Goal: Transaction & Acquisition: Purchase product/service

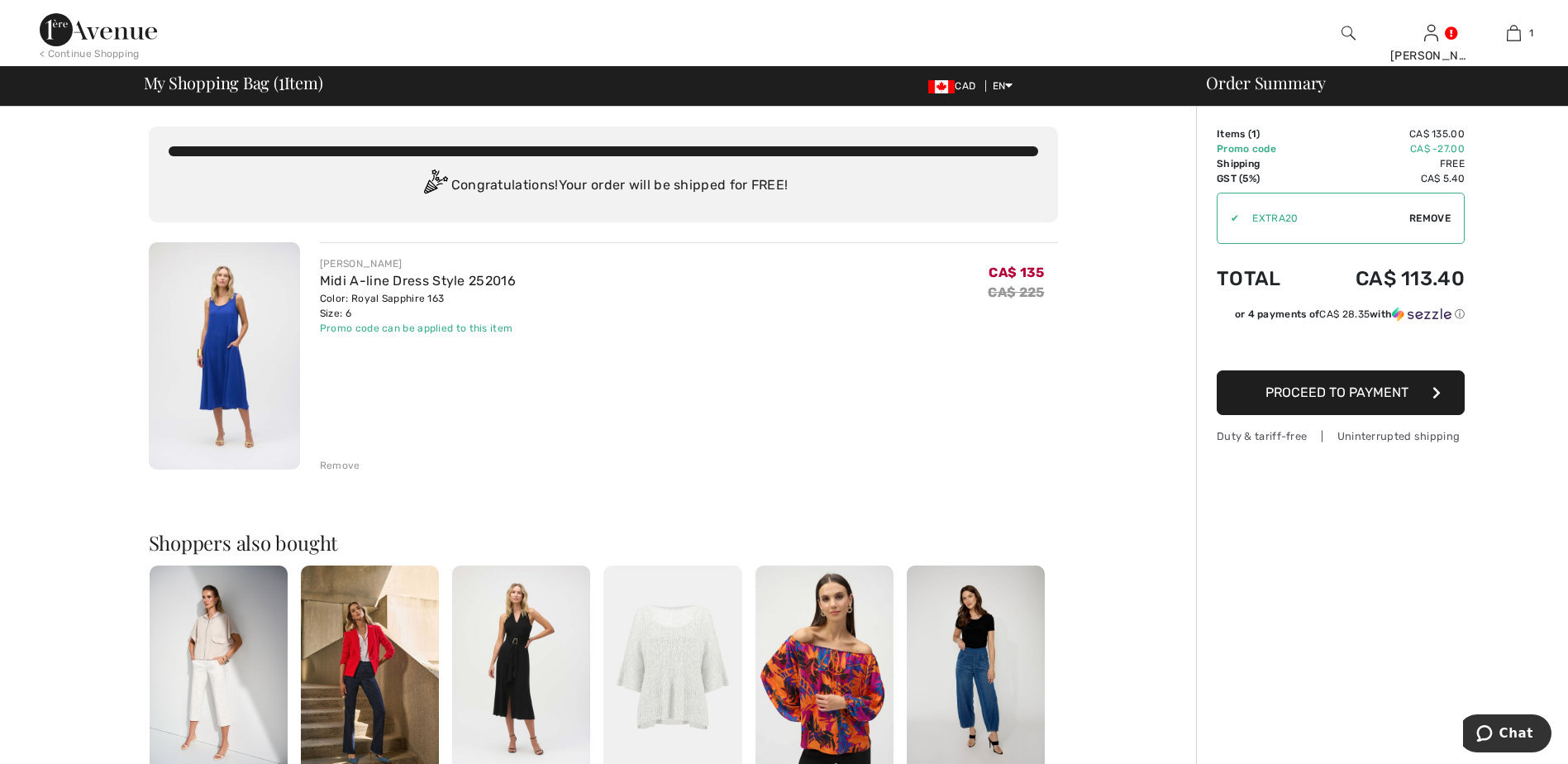
click at [336, 467] on div "Remove" at bounding box center [340, 465] width 41 height 15
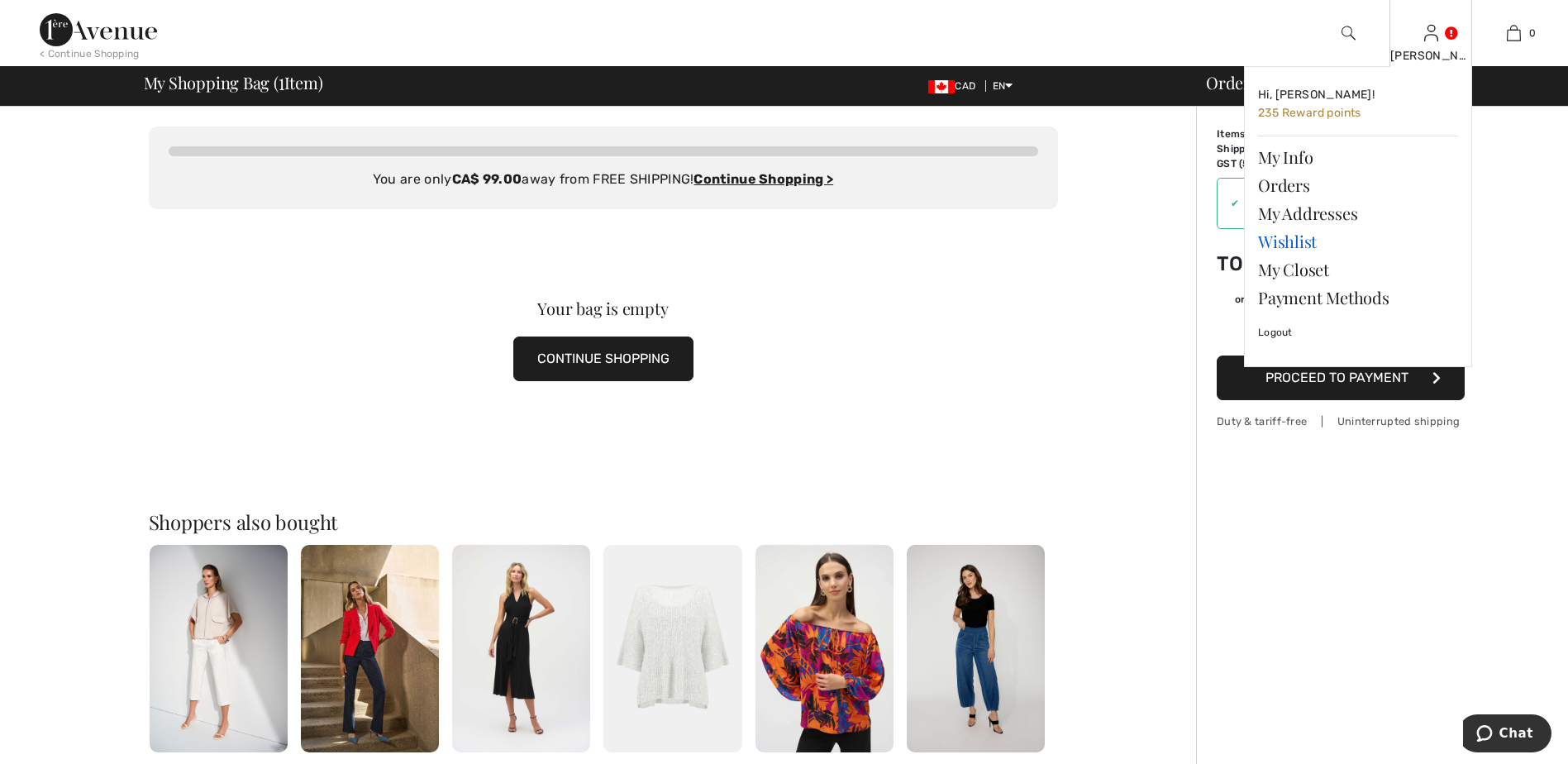
click at [1298, 242] on link "Wishlist" at bounding box center [1357, 241] width 200 height 29
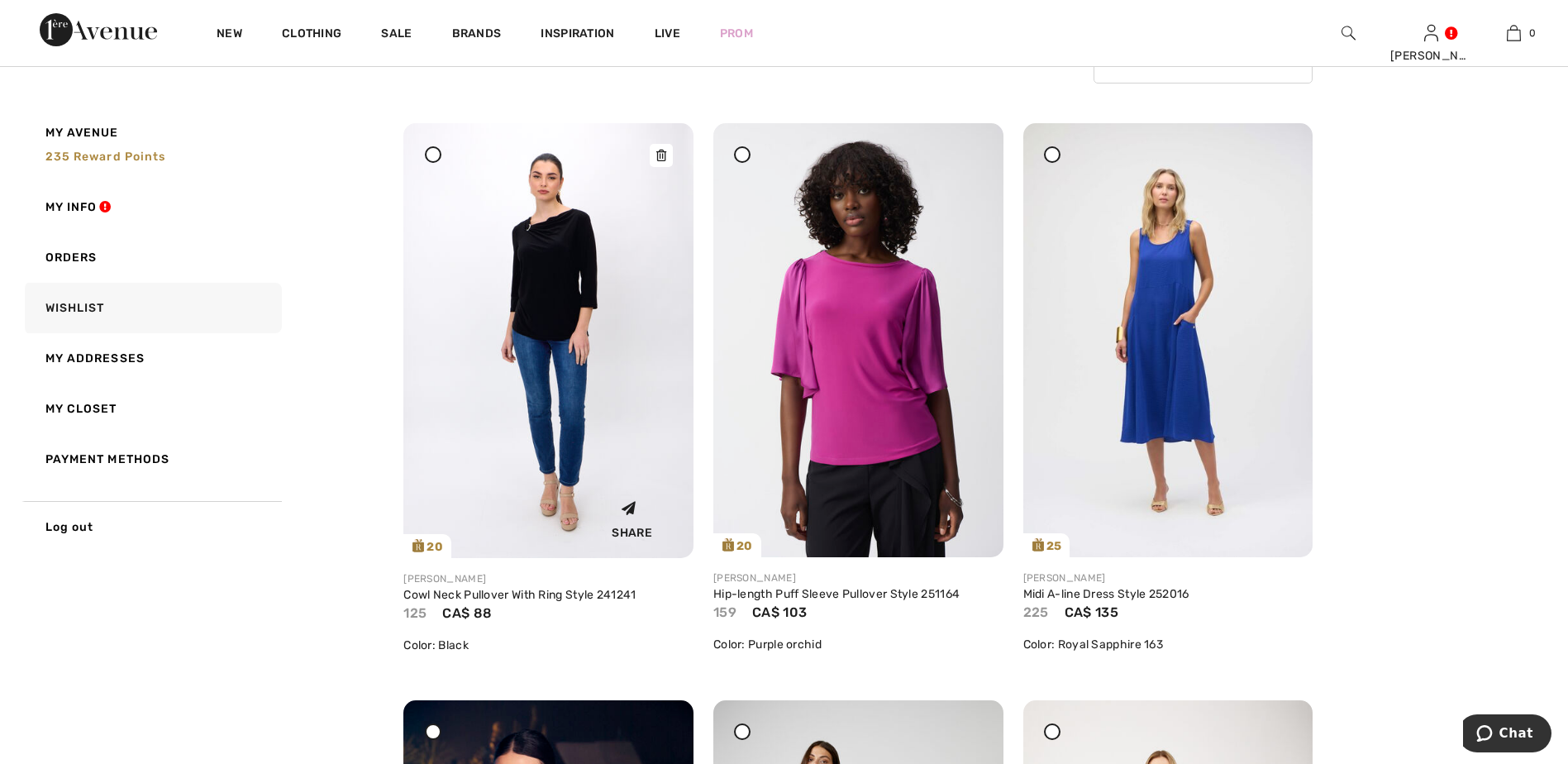
scroll to position [165, 0]
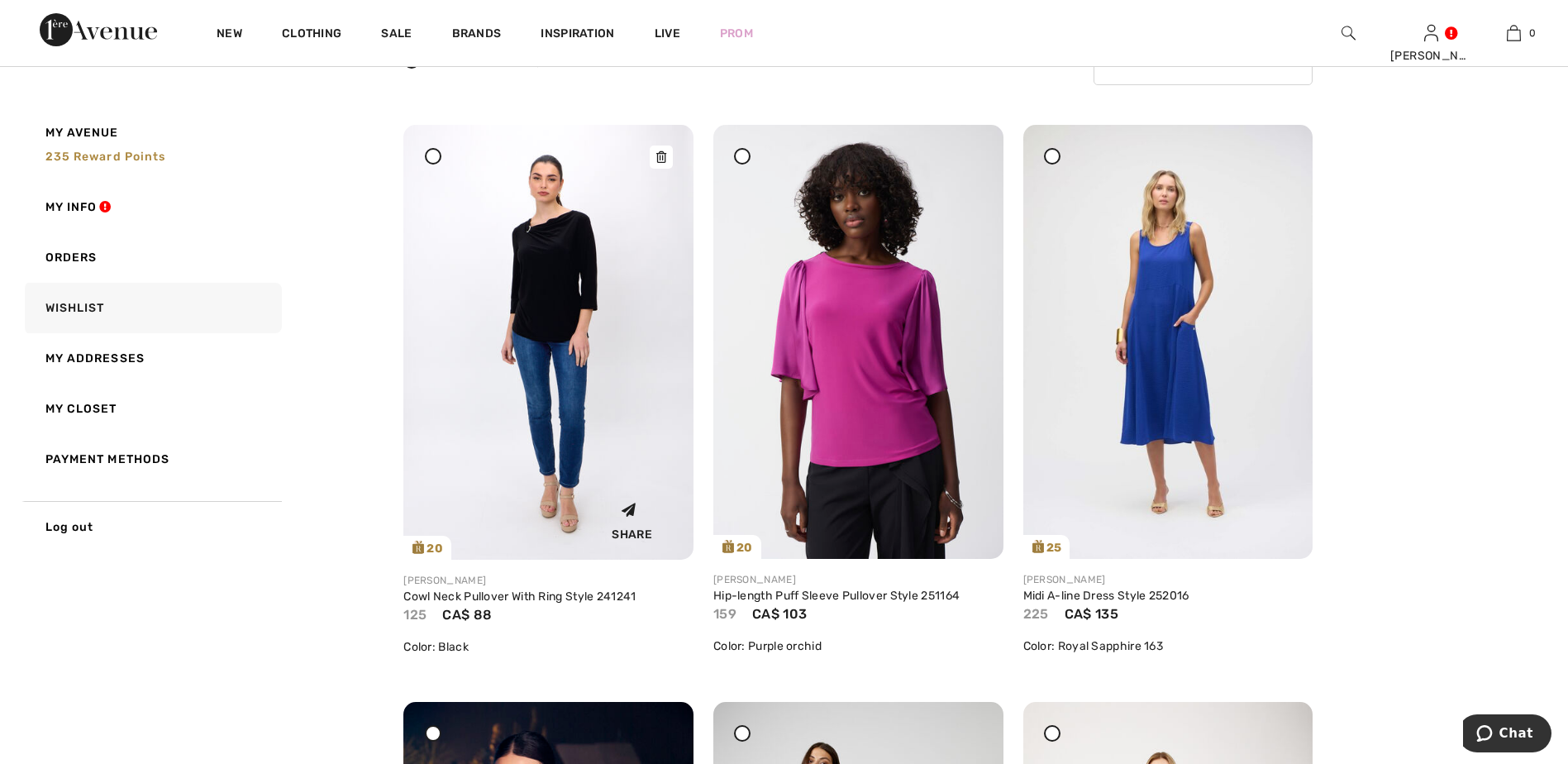
click at [520, 385] on img at bounding box center [548, 342] width 290 height 435
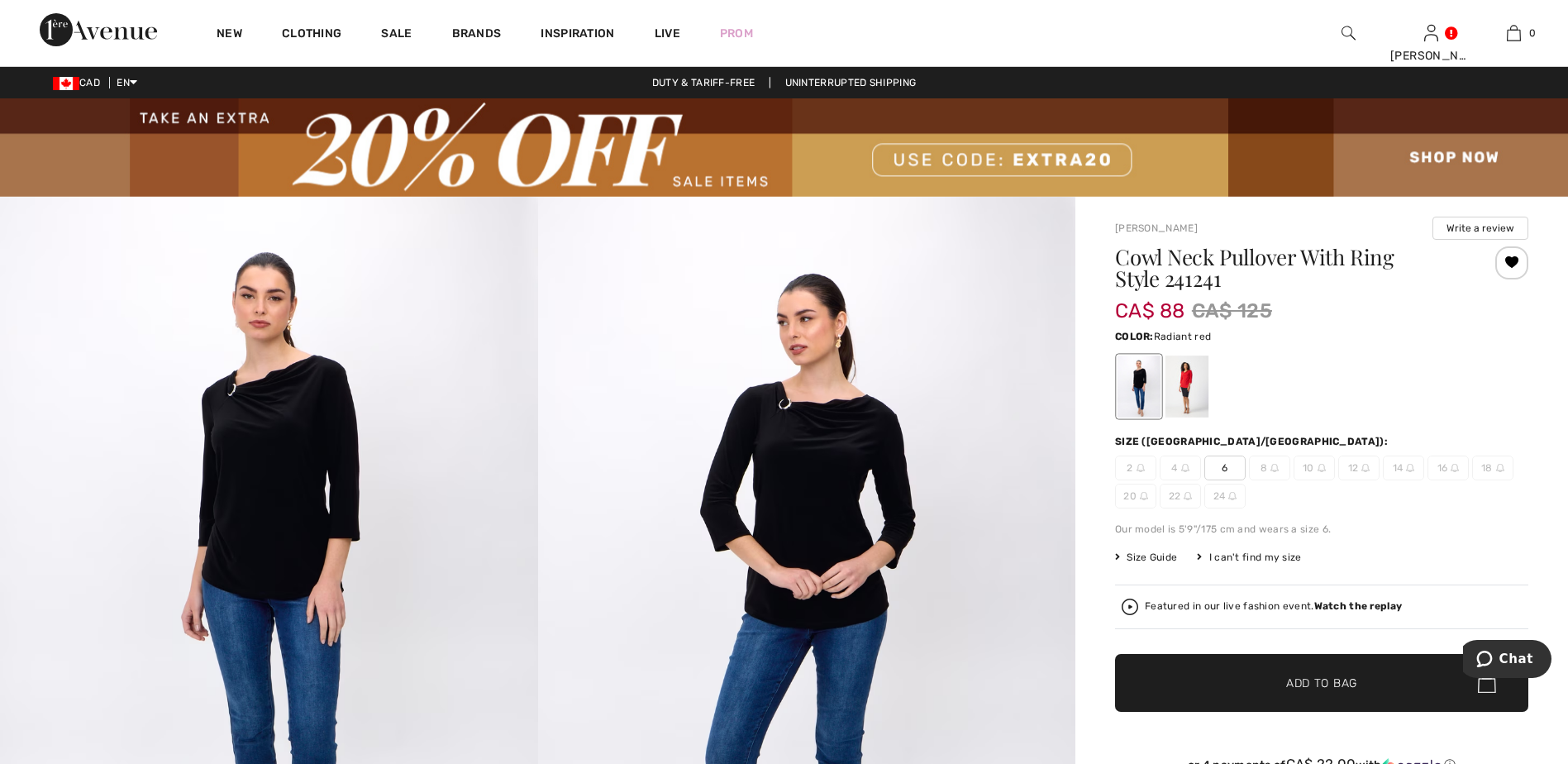
click at [1193, 383] on div at bounding box center [1187, 386] width 43 height 62
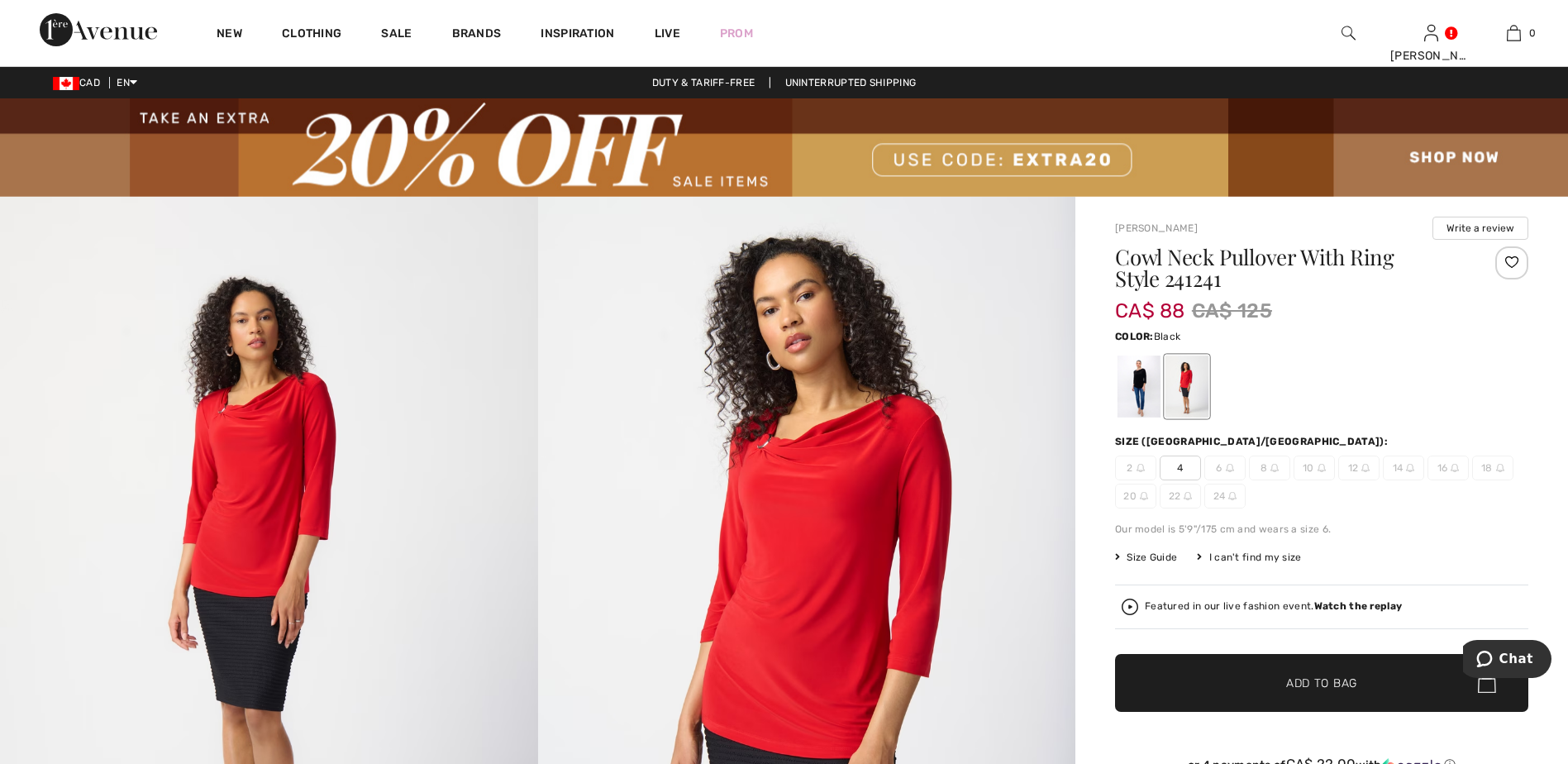
click at [1137, 386] on div at bounding box center [1139, 386] width 43 height 62
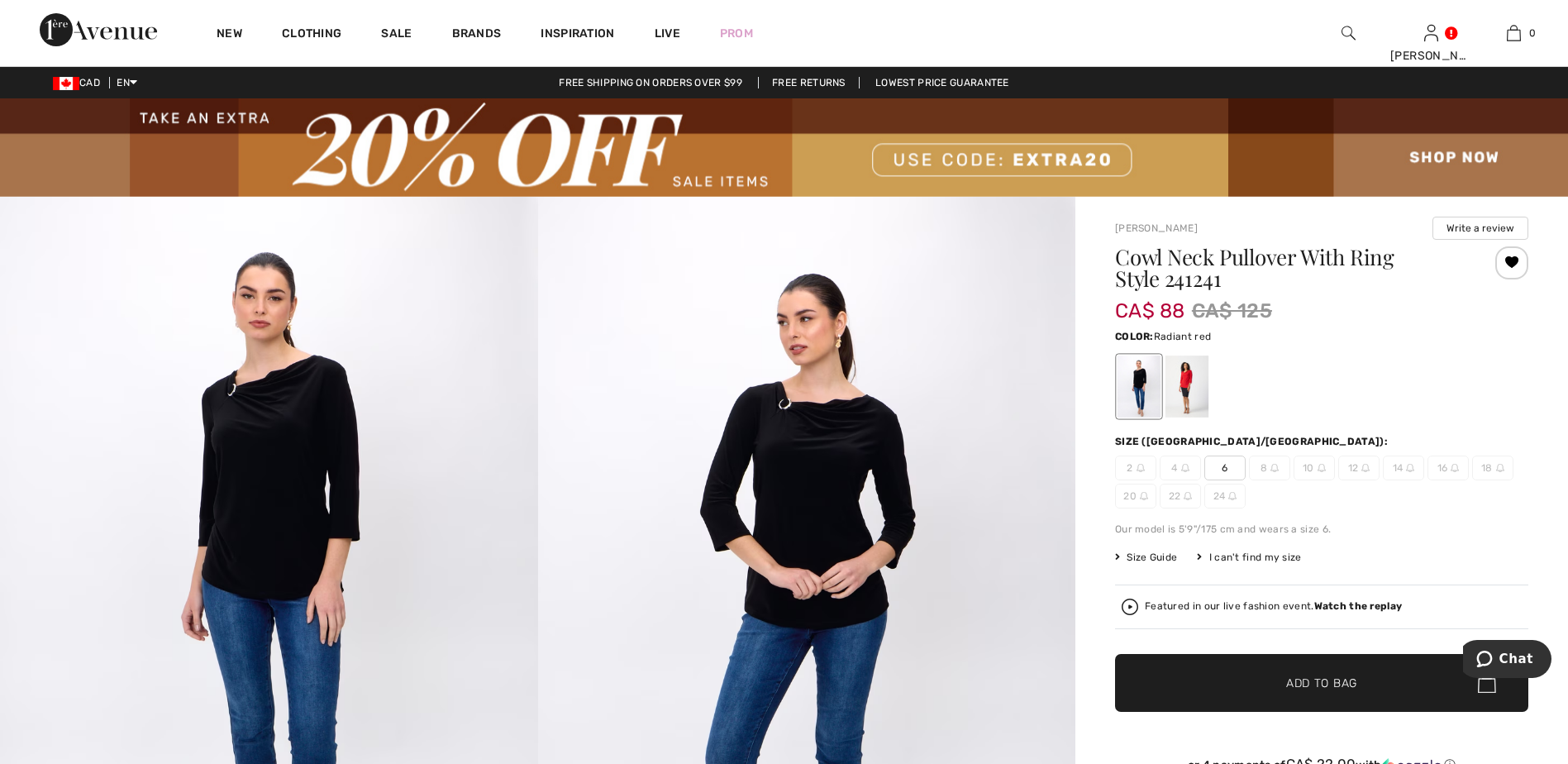
click at [1192, 386] on div at bounding box center [1187, 386] width 43 height 62
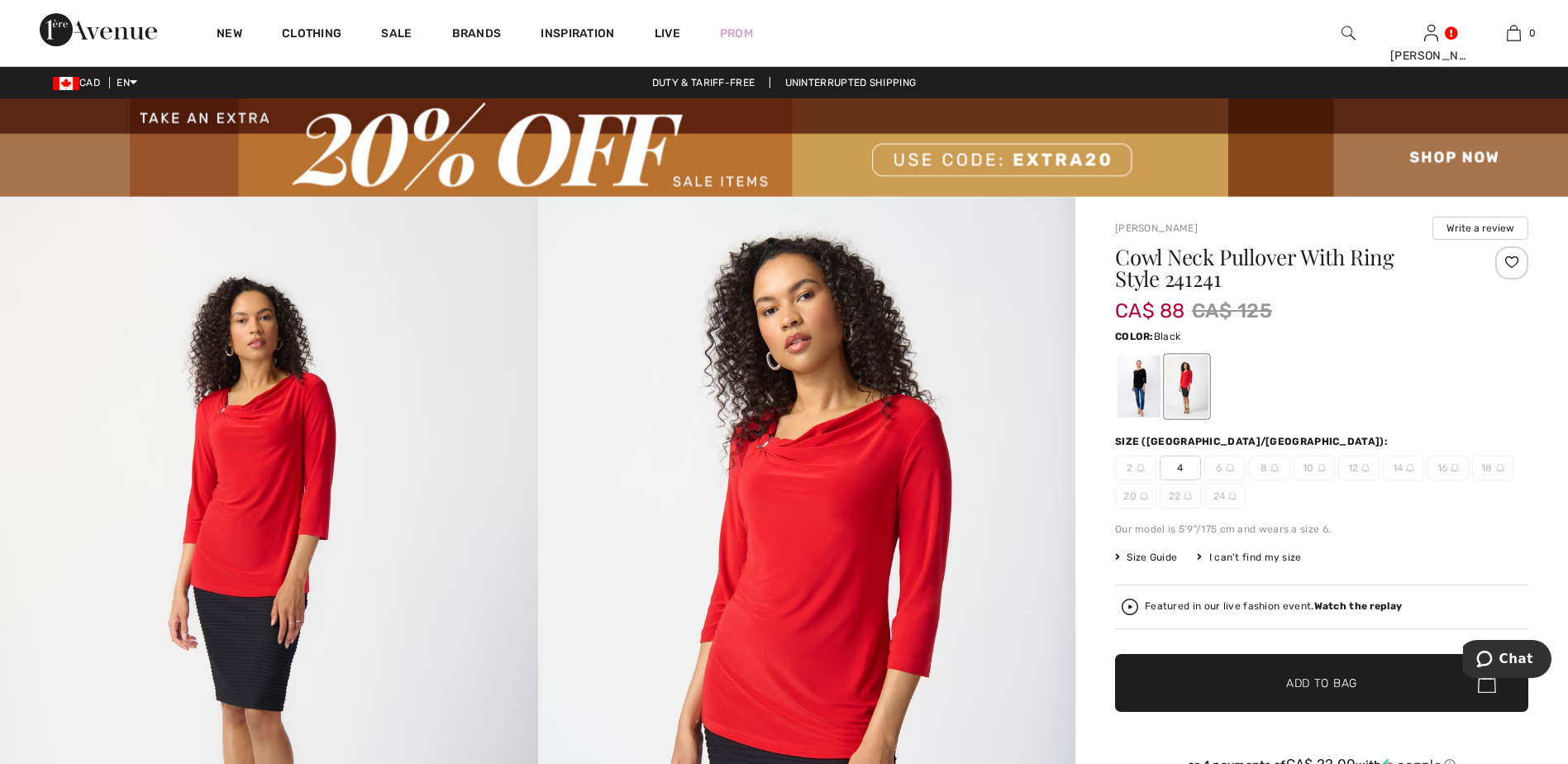
click at [1144, 387] on div at bounding box center [1139, 386] width 43 height 62
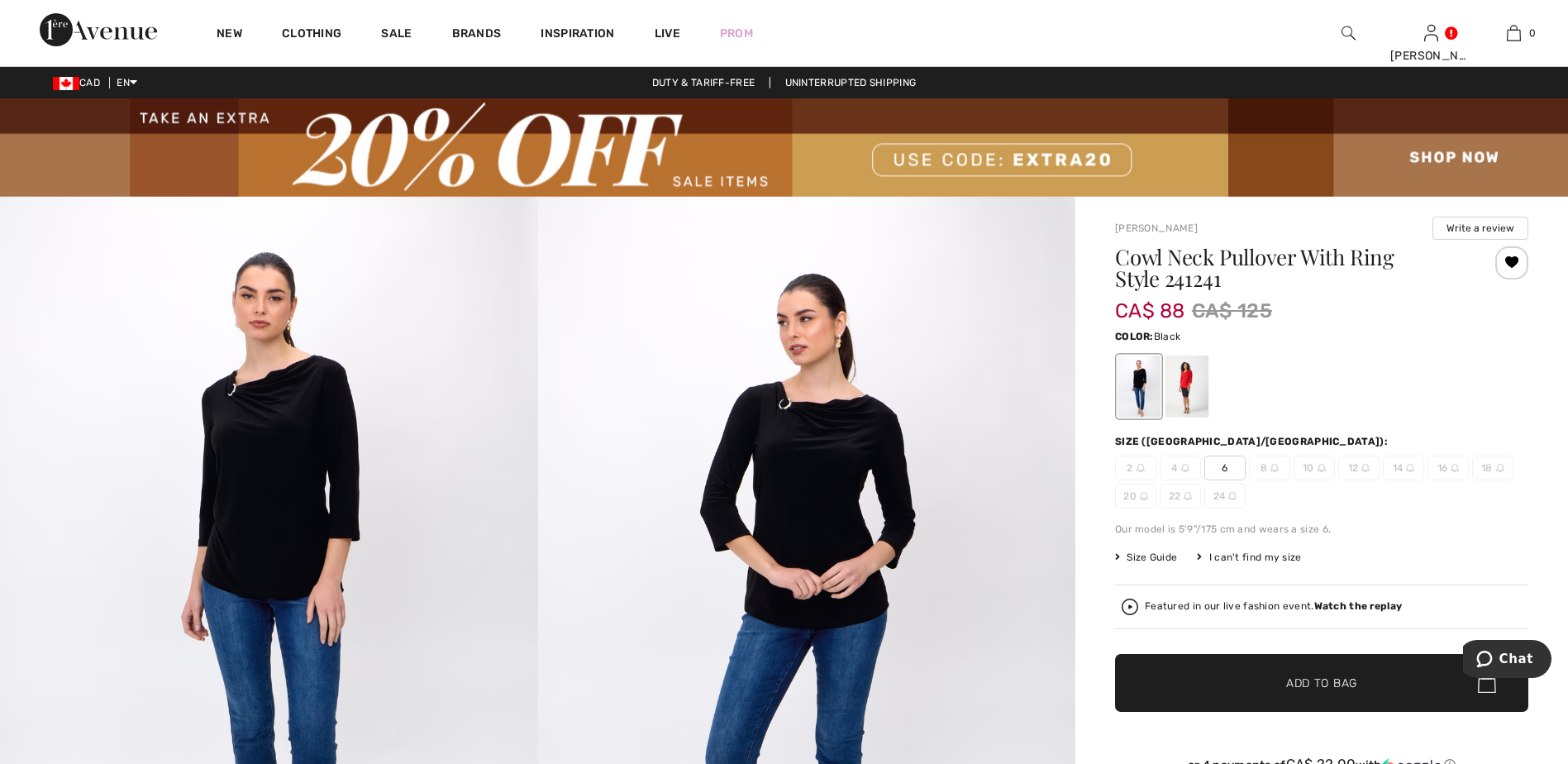
click at [1227, 470] on span "6" at bounding box center [1224, 467] width 41 height 25
click at [1308, 678] on span "Add to Bag" at bounding box center [1321, 682] width 71 height 18
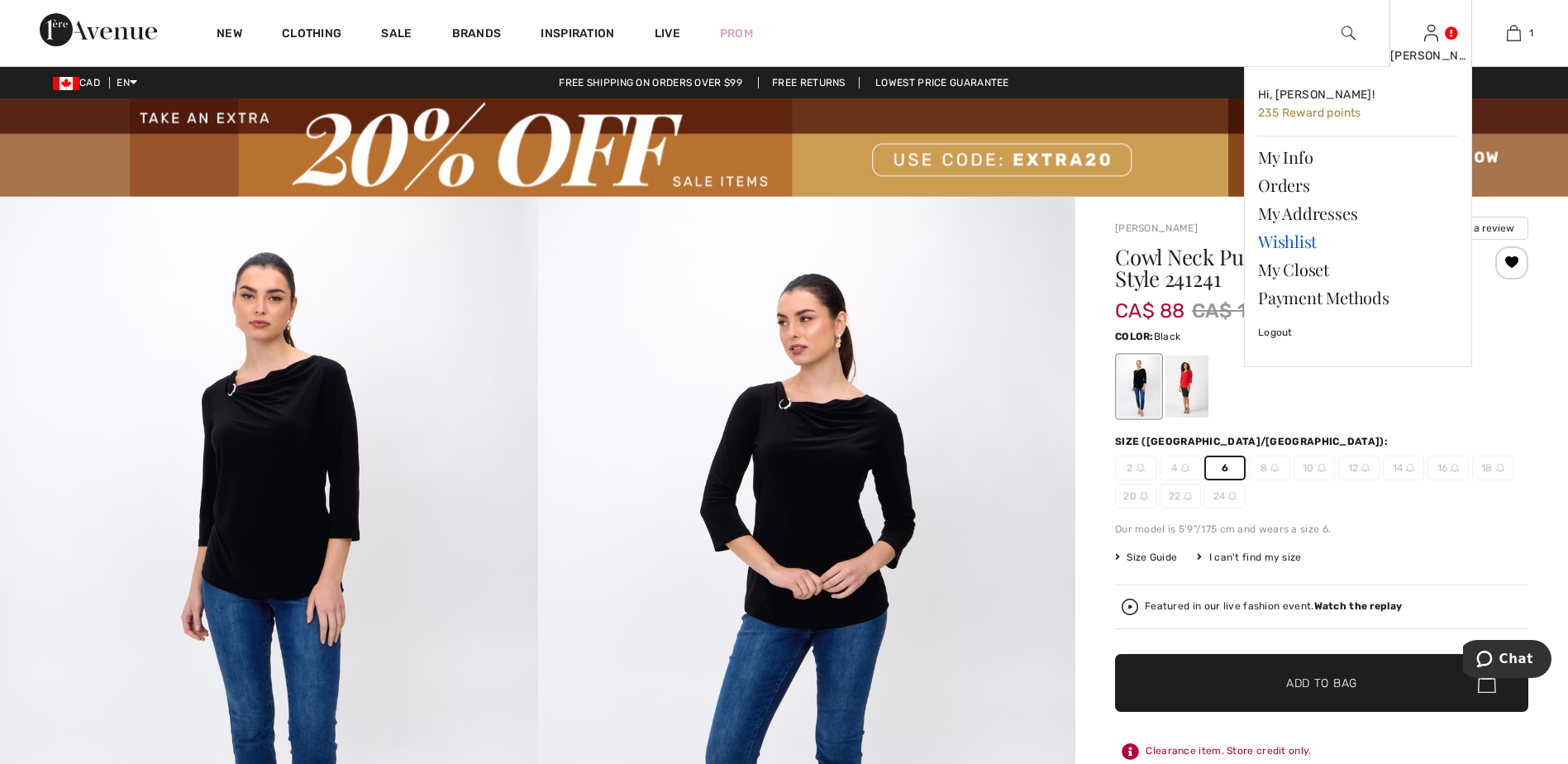
click at [1290, 243] on link "Wishlist" at bounding box center [1357, 241] width 200 height 29
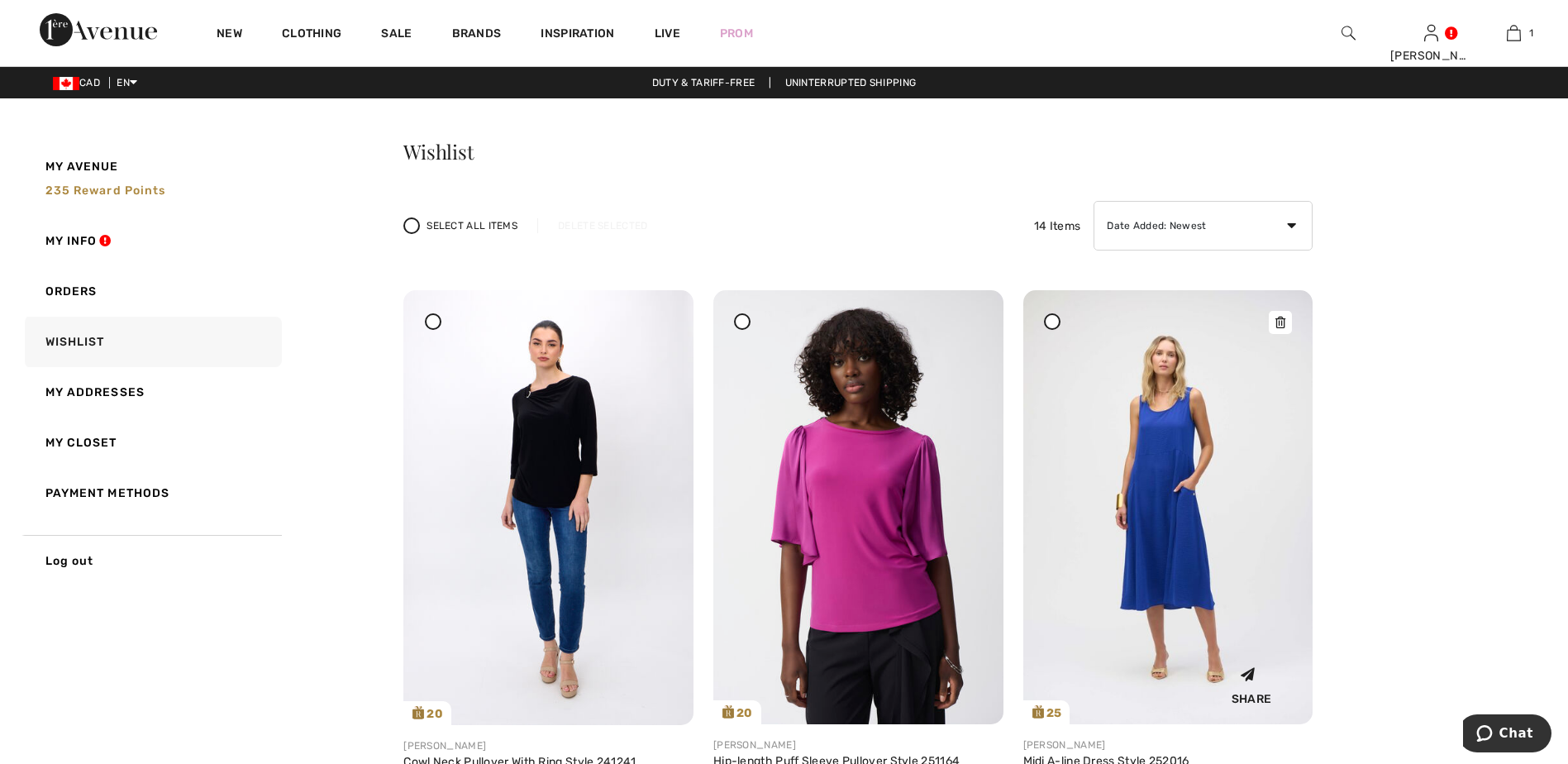
click at [1178, 531] on img at bounding box center [1168, 507] width 290 height 434
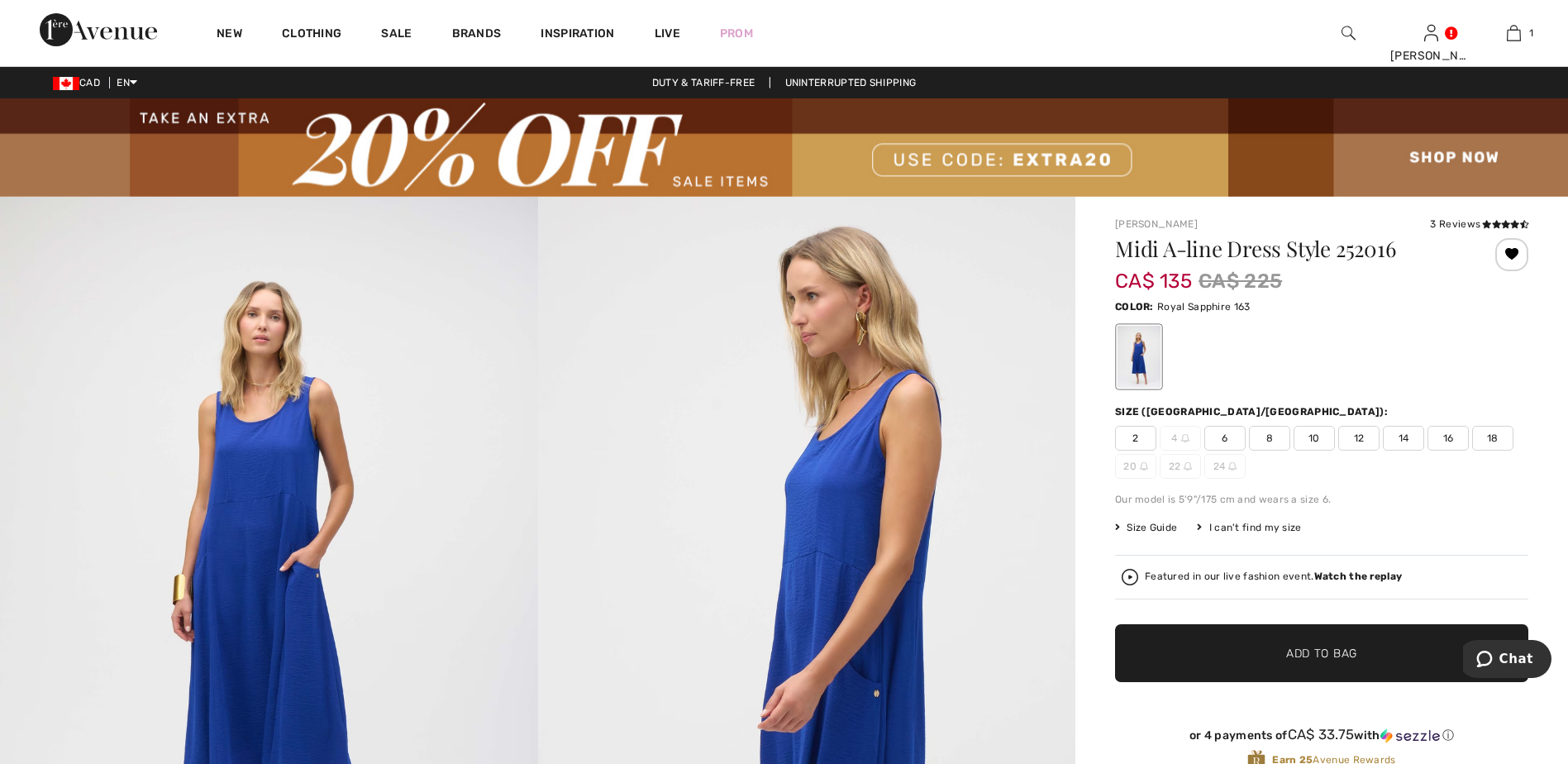
click at [1226, 435] on span "6" at bounding box center [1224, 438] width 41 height 25
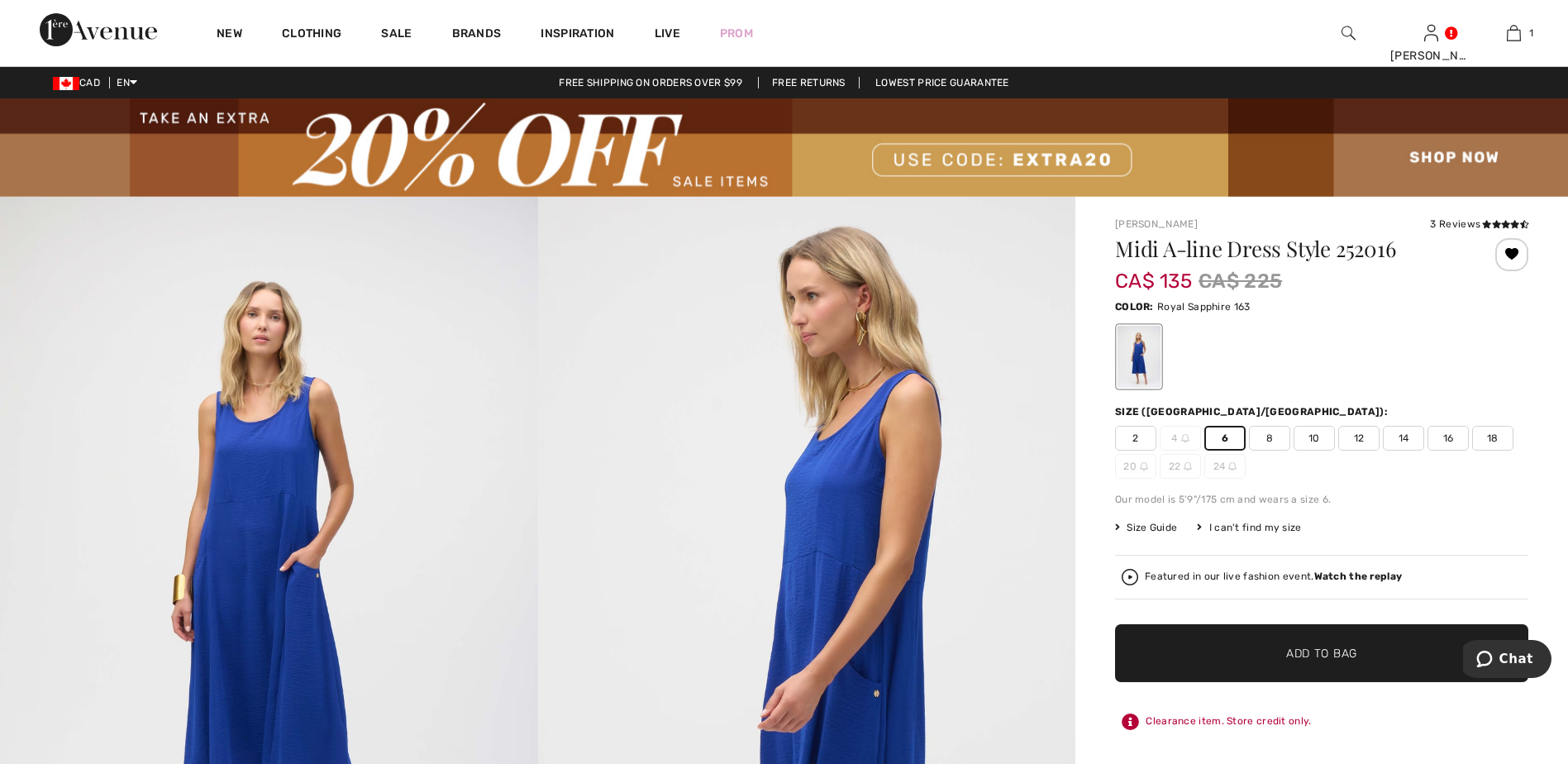
click at [1306, 661] on span "Add to Bag" at bounding box center [1321, 652] width 71 height 18
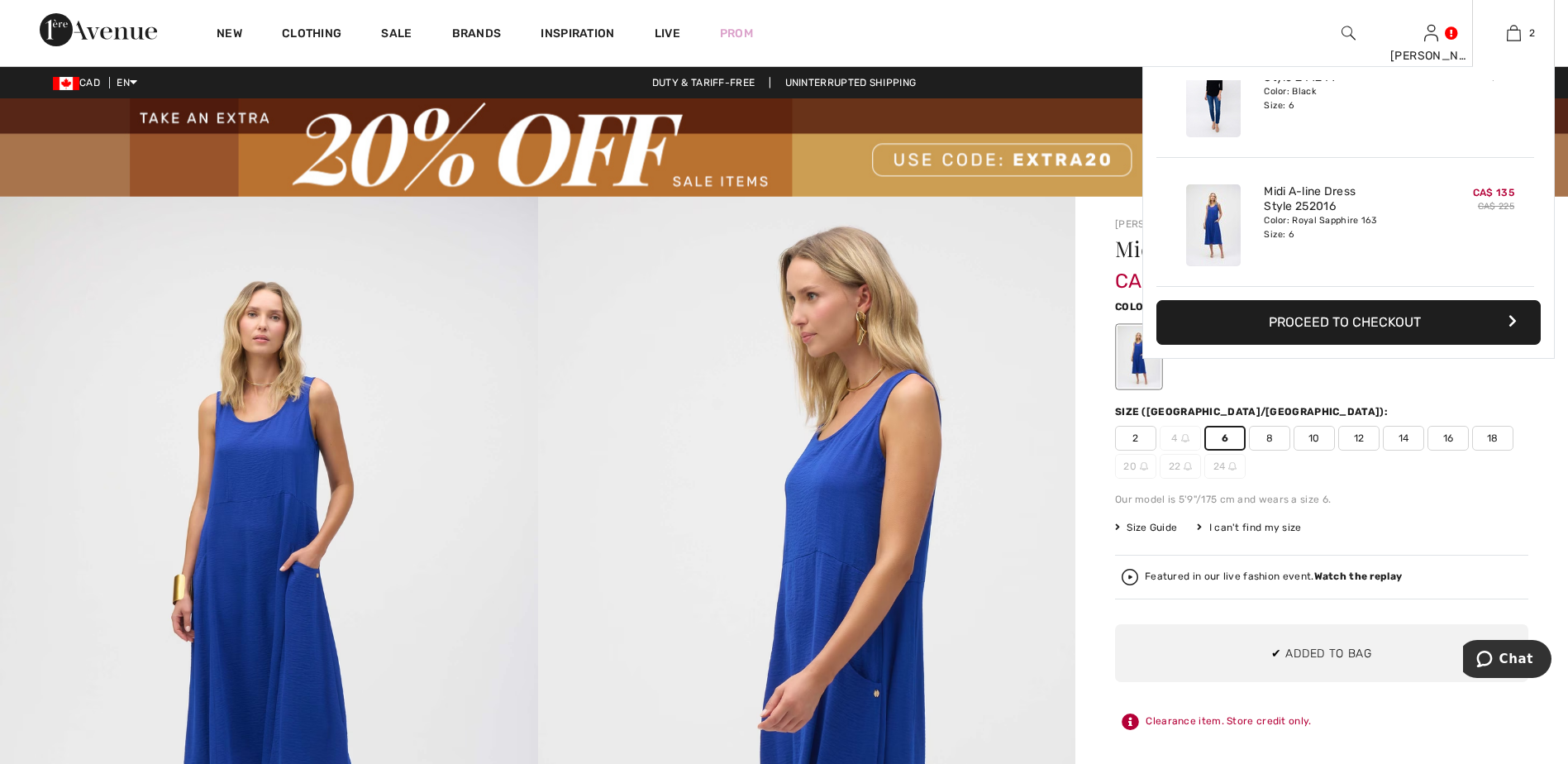
click at [1320, 324] on button "Proceed to Checkout" at bounding box center [1348, 323] width 384 height 44
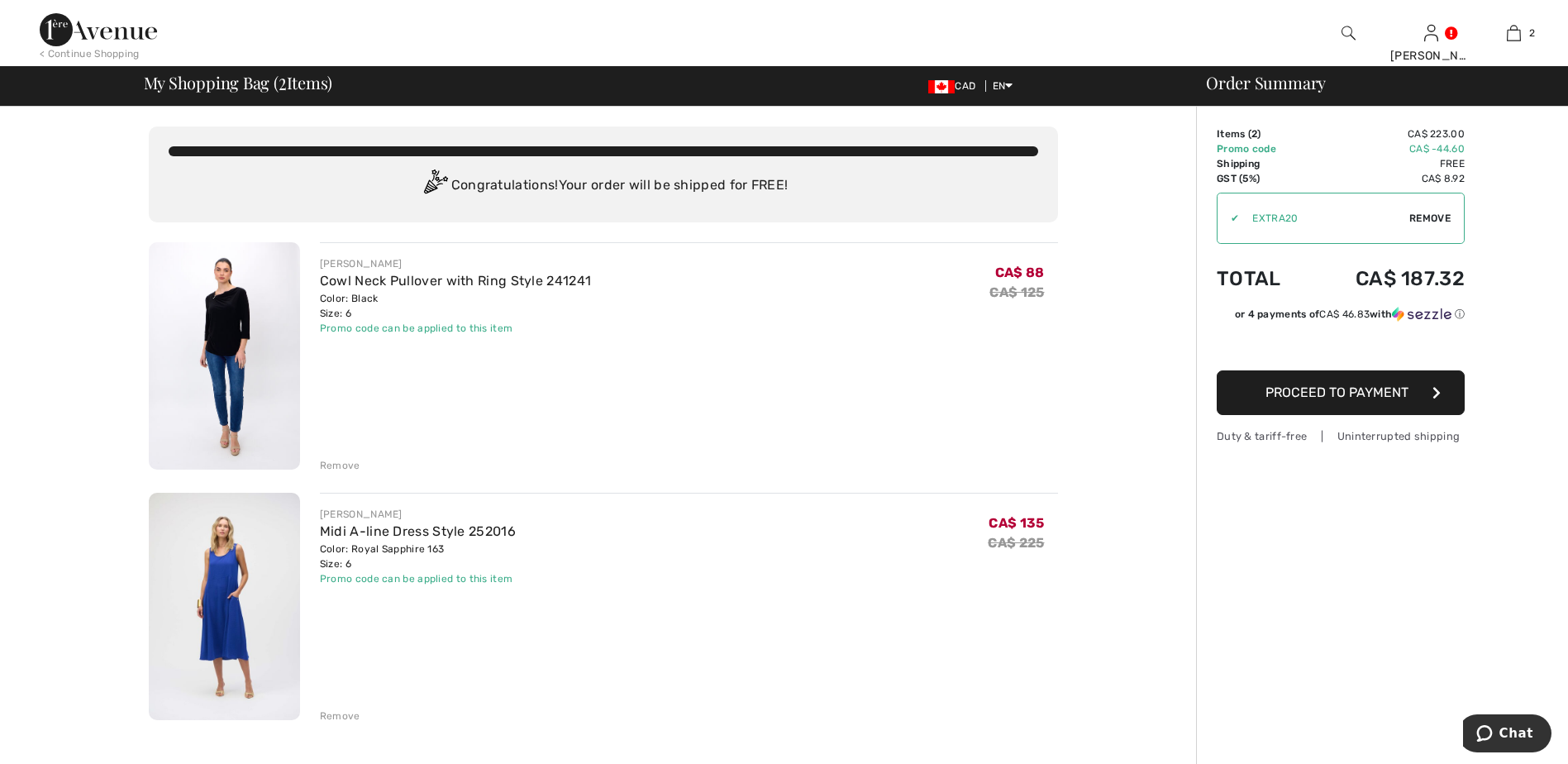
click at [332, 464] on div "Remove" at bounding box center [340, 465] width 41 height 15
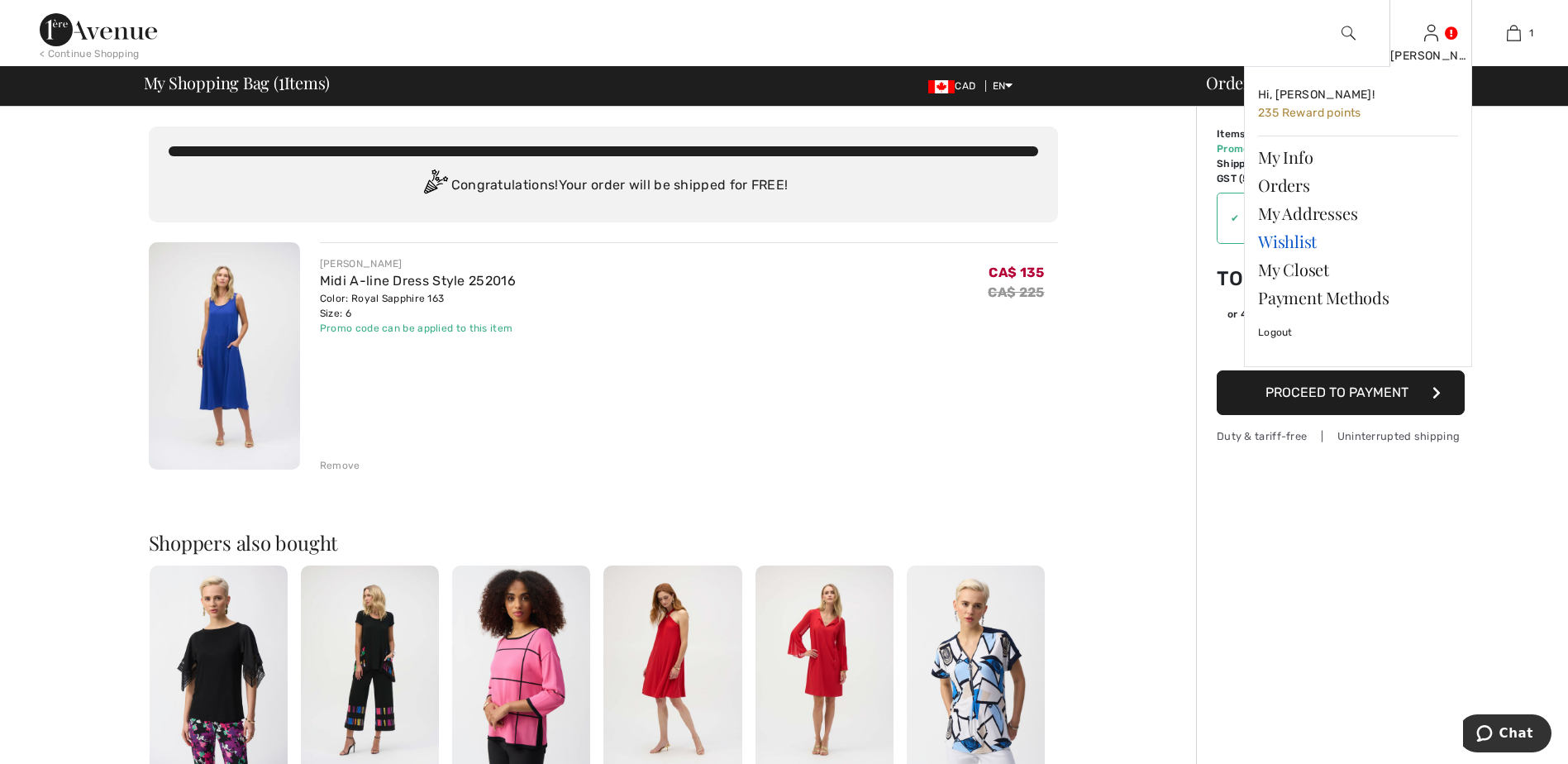
click at [1276, 234] on link "Wishlist" at bounding box center [1357, 241] width 200 height 29
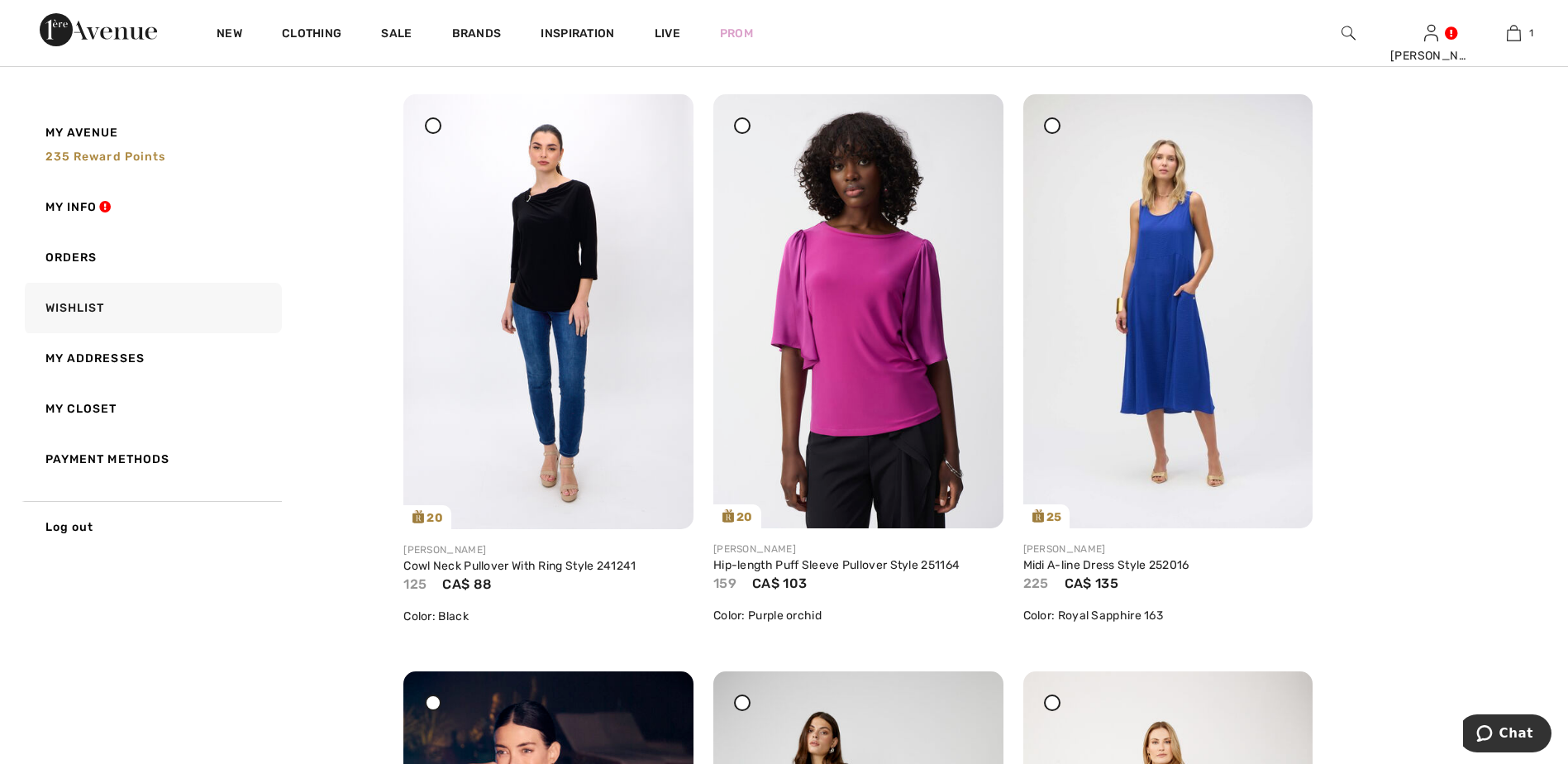
scroll to position [248, 0]
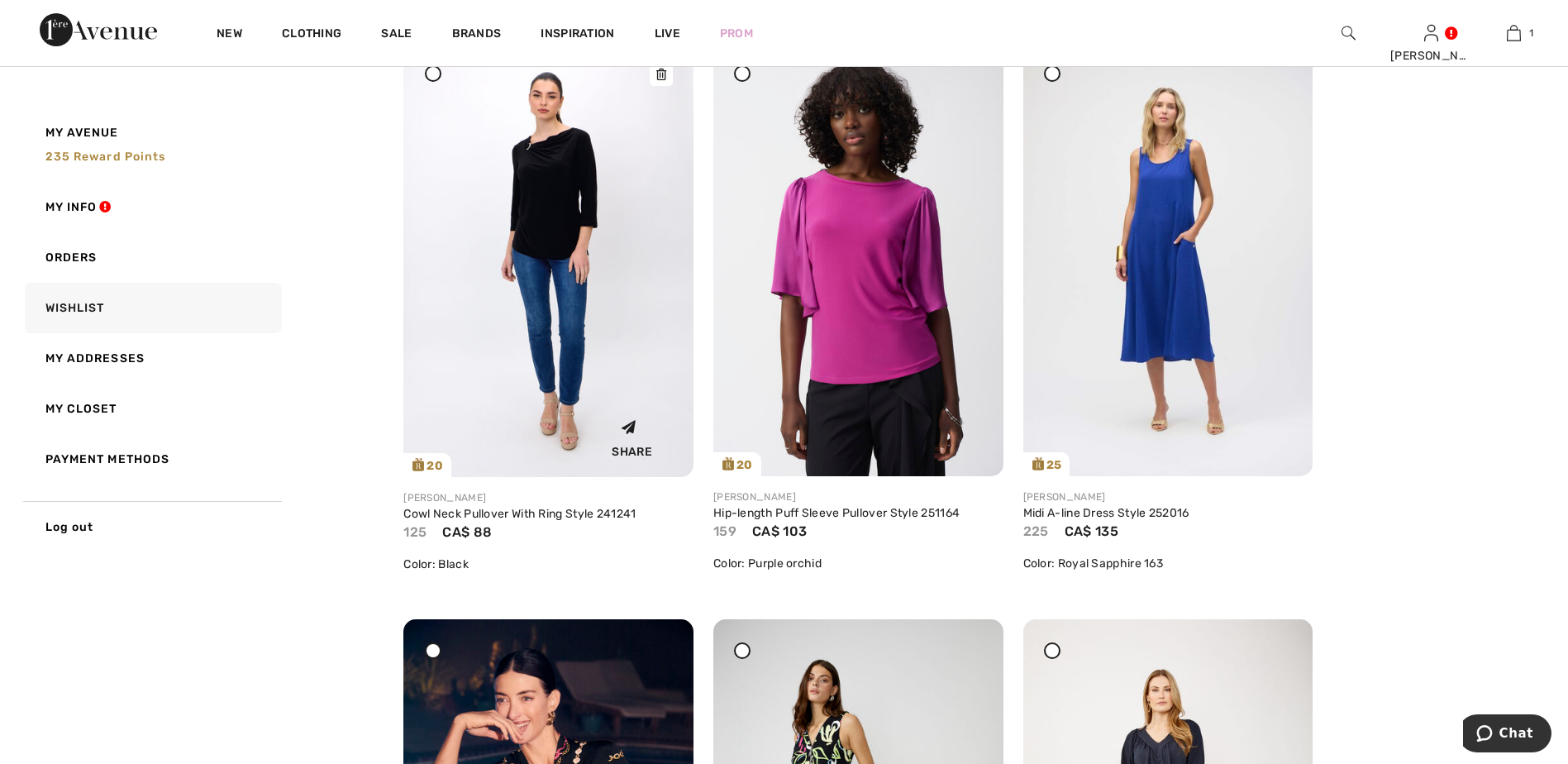
click at [537, 235] on img at bounding box center [548, 260] width 290 height 435
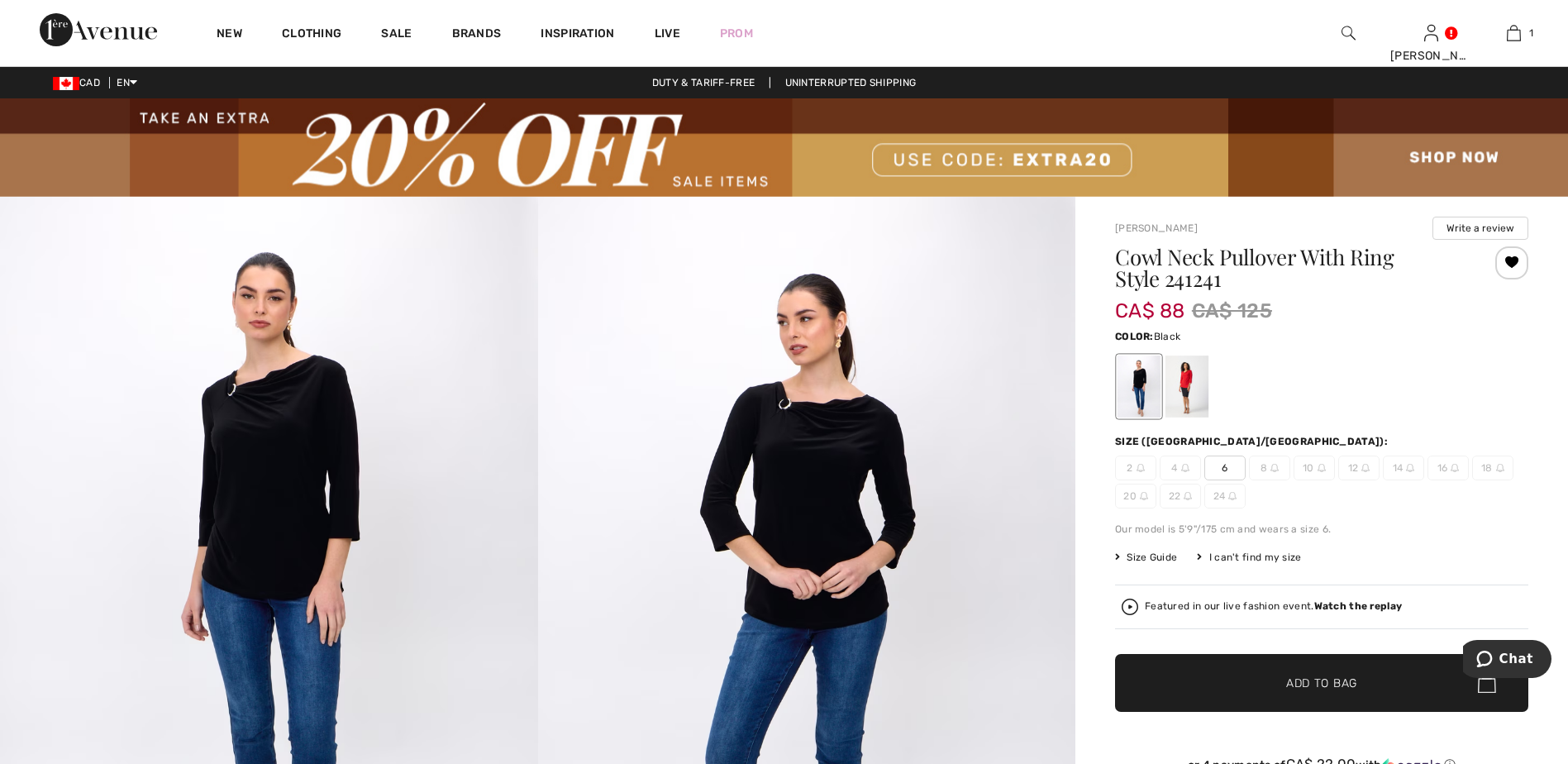
click at [1222, 469] on span "6" at bounding box center [1224, 467] width 41 height 25
drag, startPoint x: 1235, startPoint y: 689, endPoint x: 1073, endPoint y: 641, distance: 169.0
click at [1236, 689] on span "✔ Added to Bag Add to Bag" at bounding box center [1321, 683] width 414 height 58
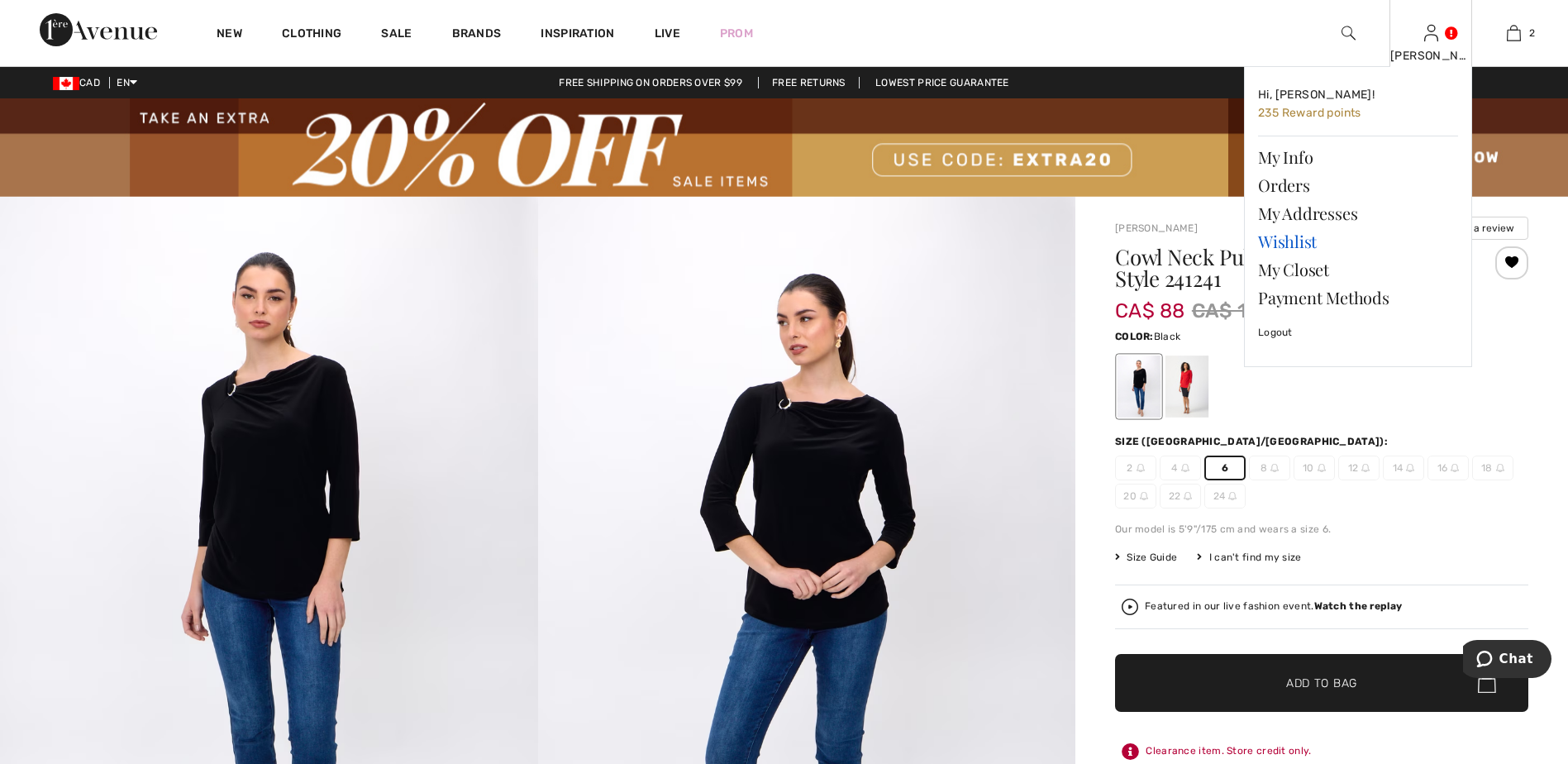
click at [1282, 245] on link "Wishlist" at bounding box center [1357, 241] width 200 height 29
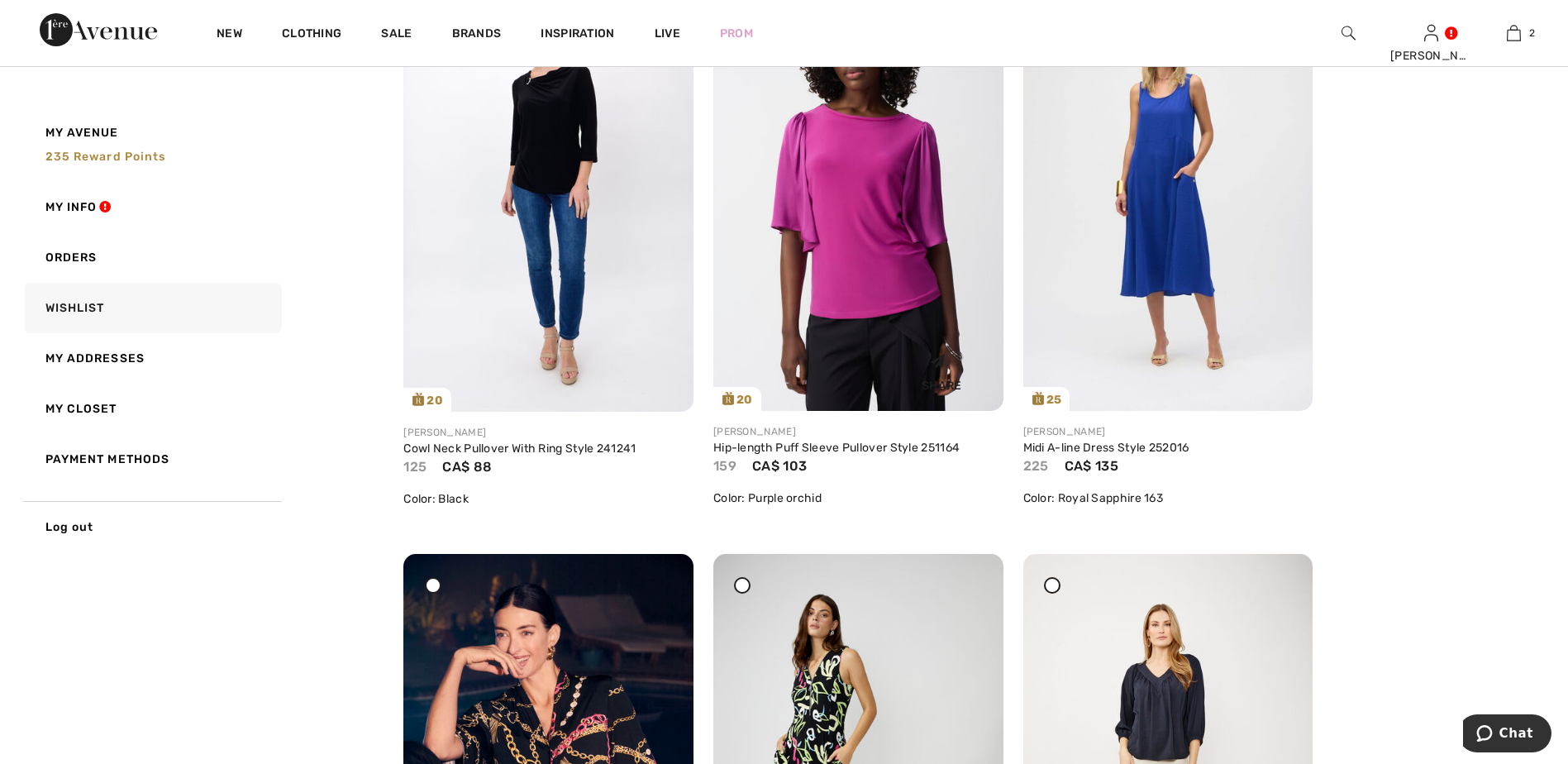
scroll to position [331, 0]
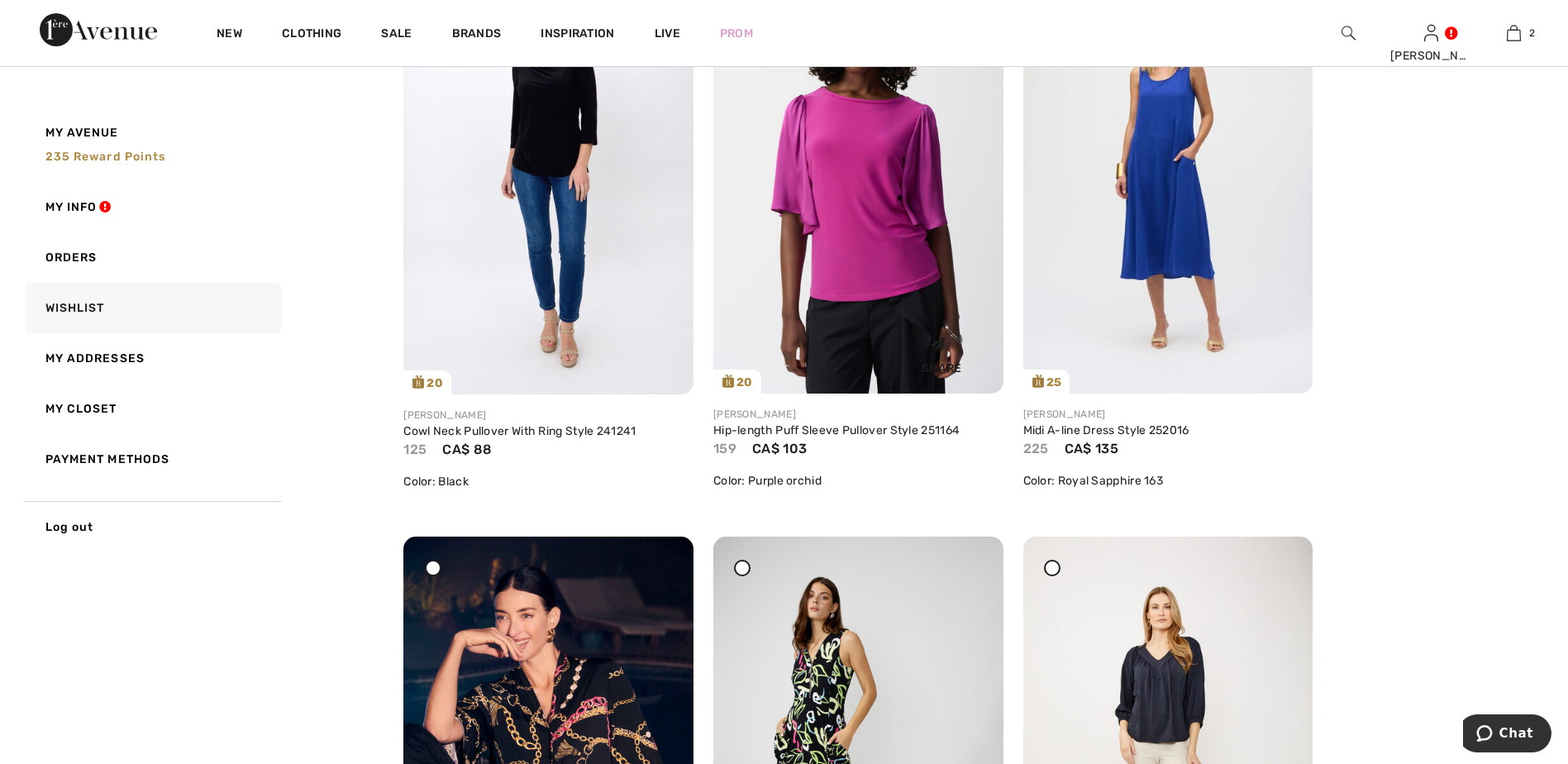
click at [853, 229] on img at bounding box center [858, 176] width 290 height 434
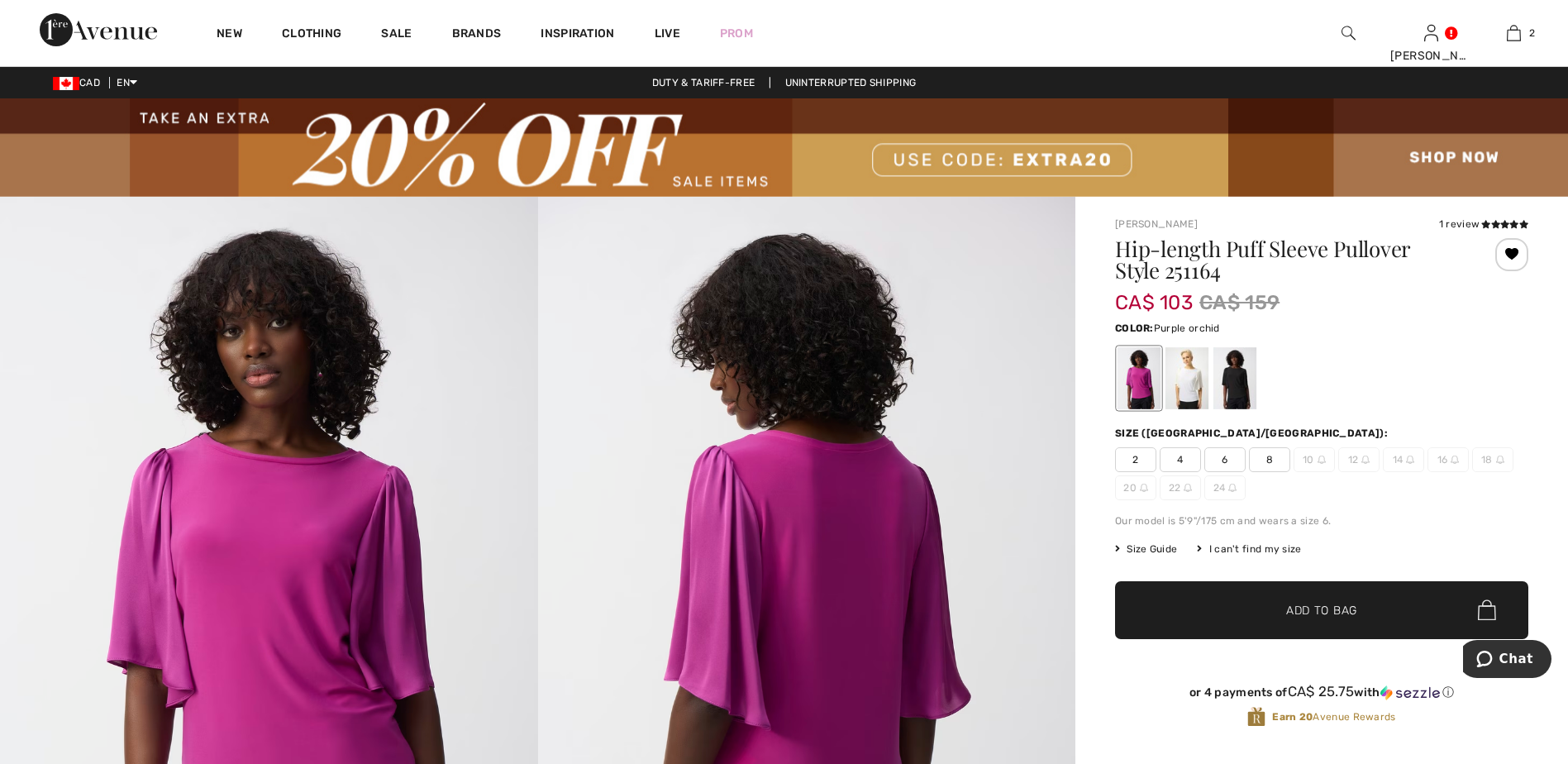
click at [1223, 459] on span "6" at bounding box center [1224, 459] width 41 height 25
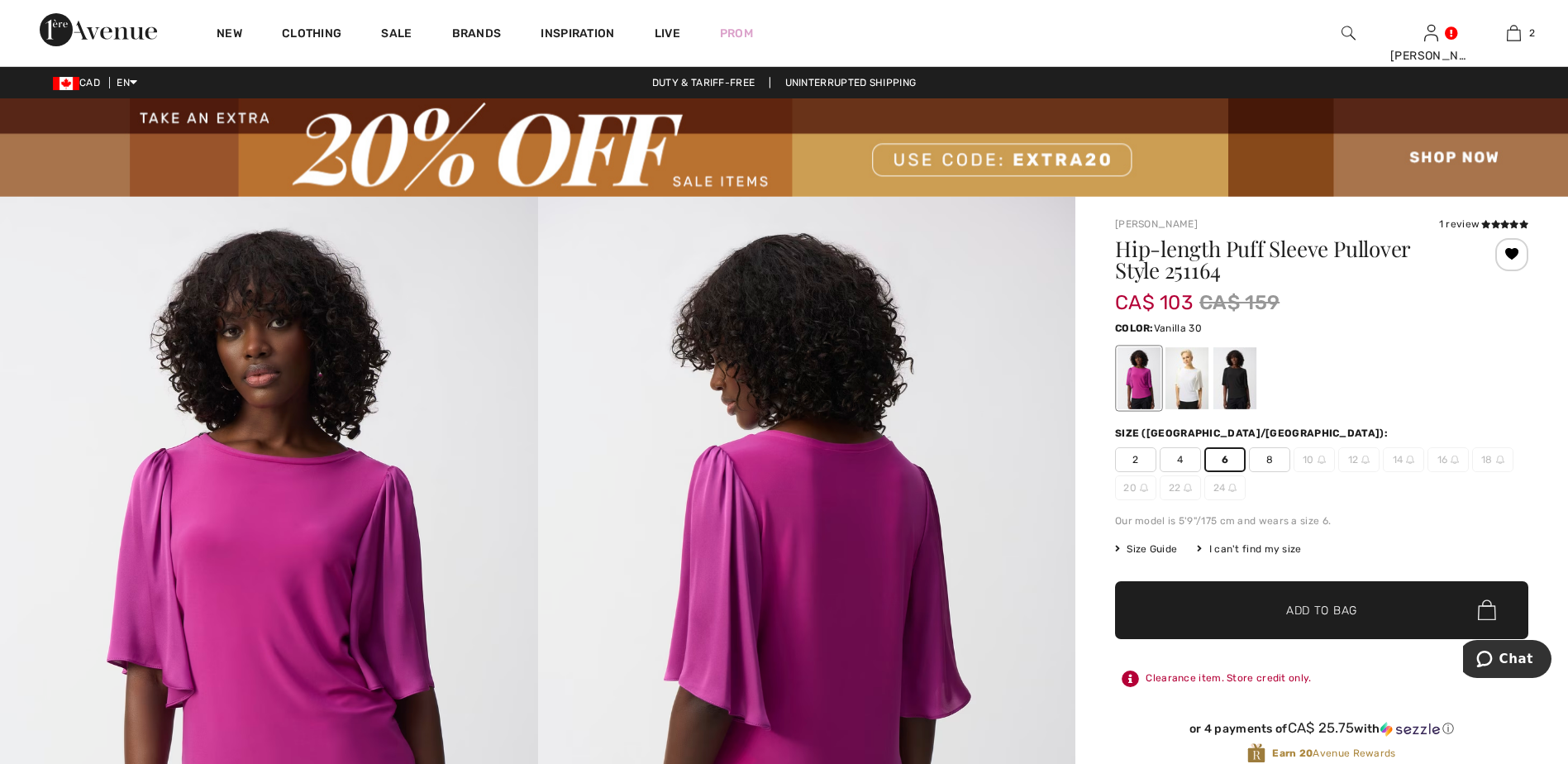
click at [1184, 380] on div at bounding box center [1187, 378] width 43 height 62
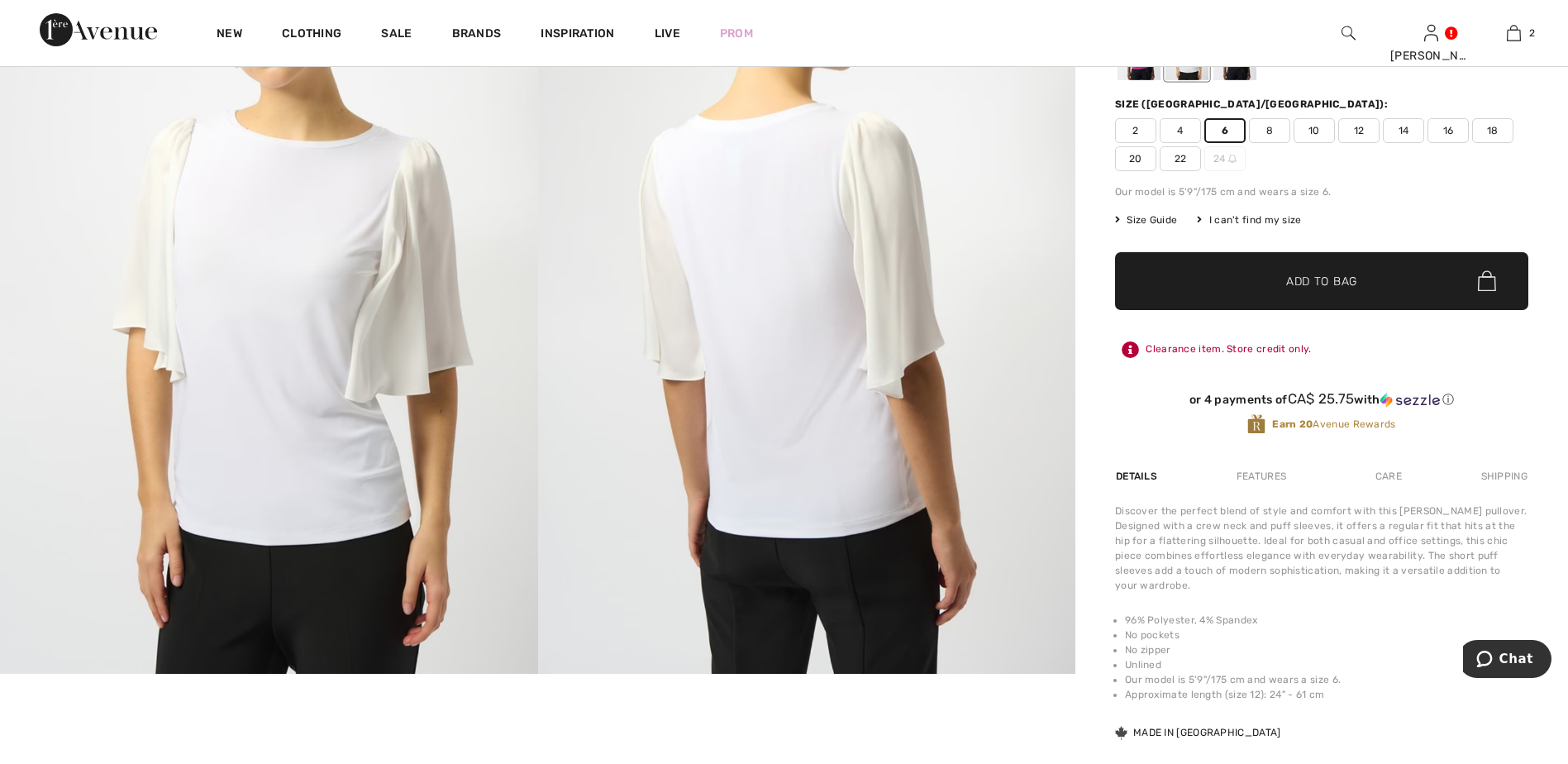
scroll to position [331, 0]
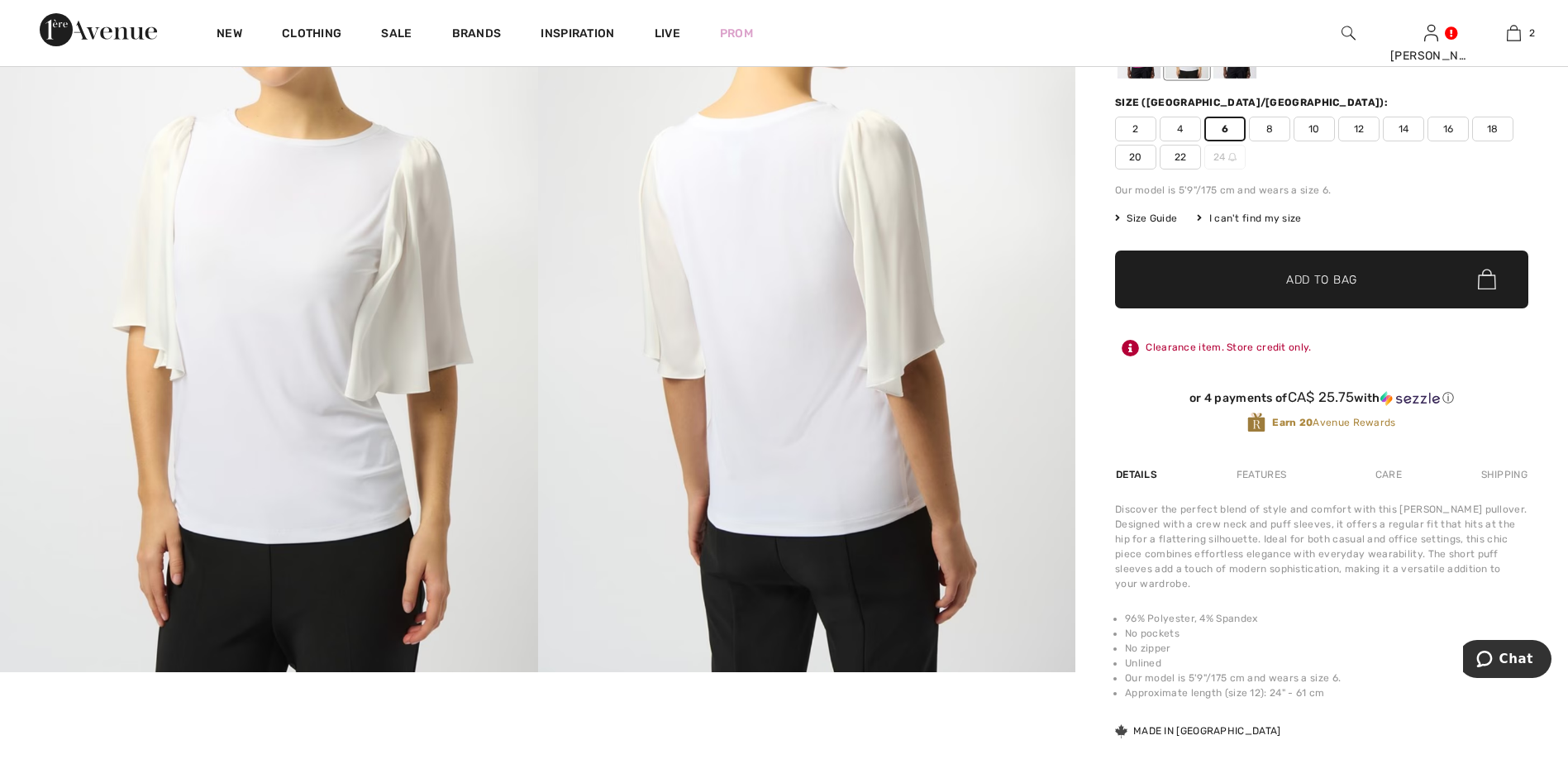
click at [1343, 279] on span "Add to Bag" at bounding box center [1321, 278] width 71 height 18
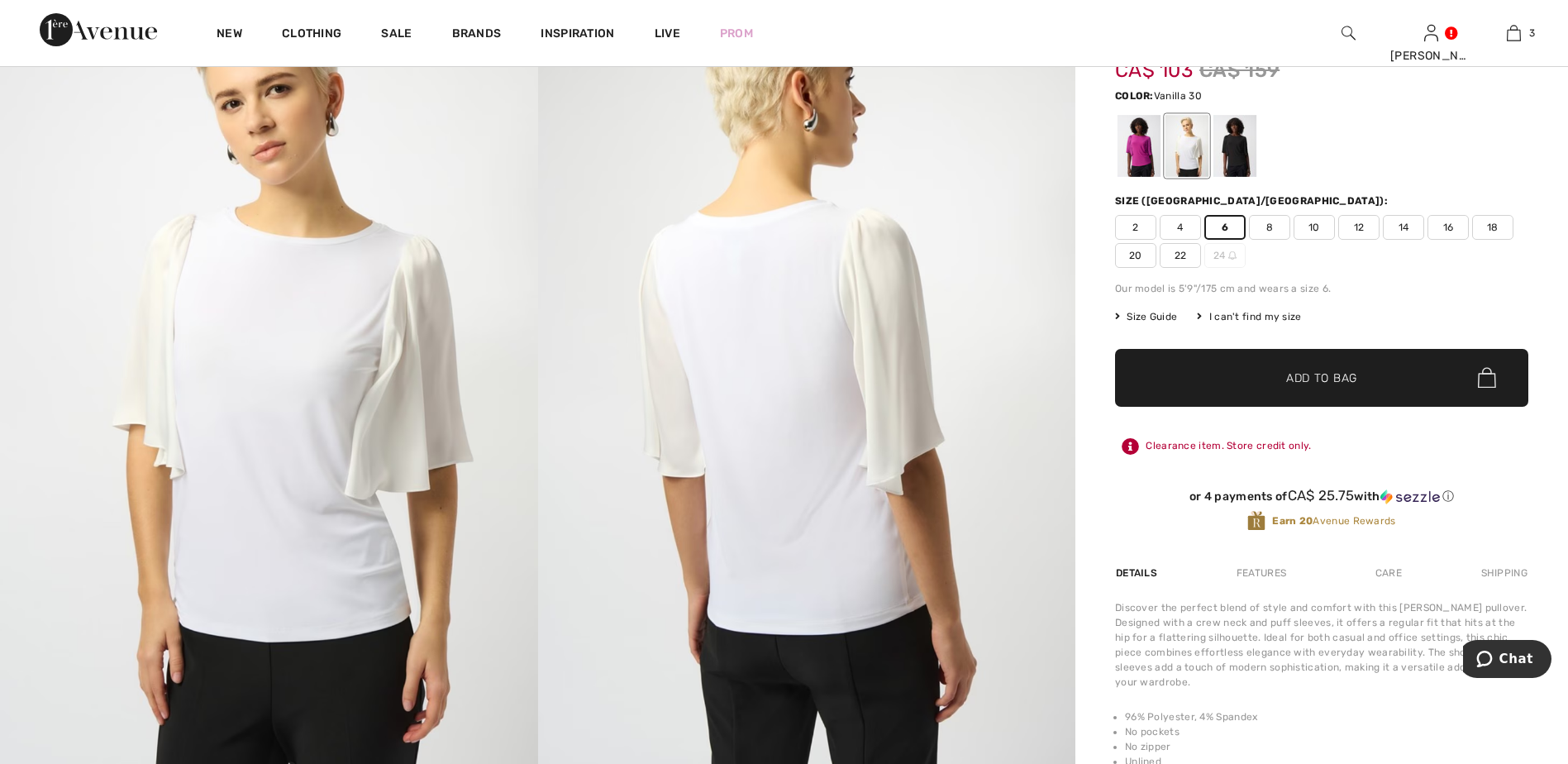
scroll to position [165, 0]
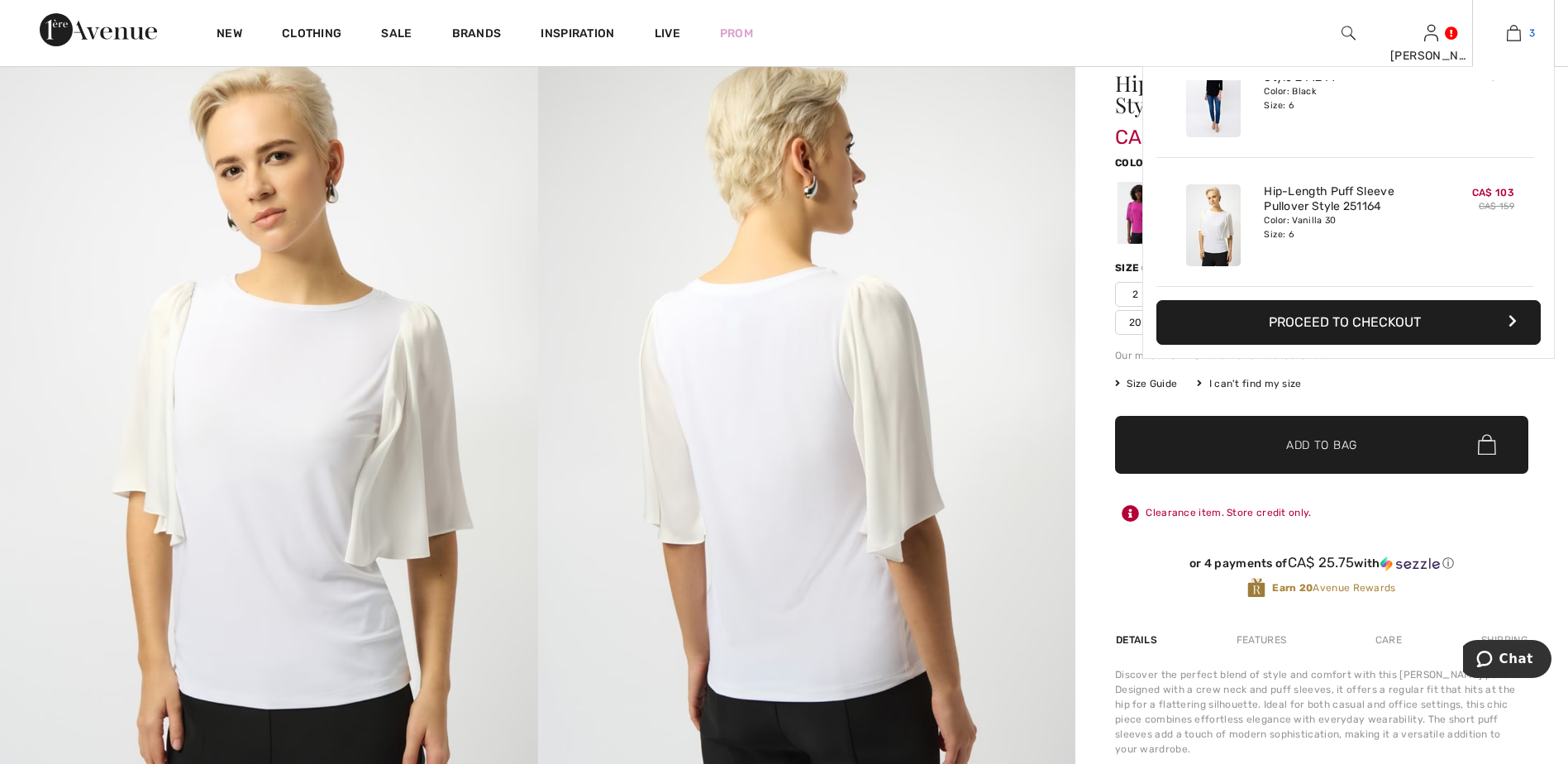
click at [1515, 31] on img at bounding box center [1513, 33] width 14 height 20
click at [1328, 325] on button "Proceed to Checkout" at bounding box center [1348, 323] width 384 height 44
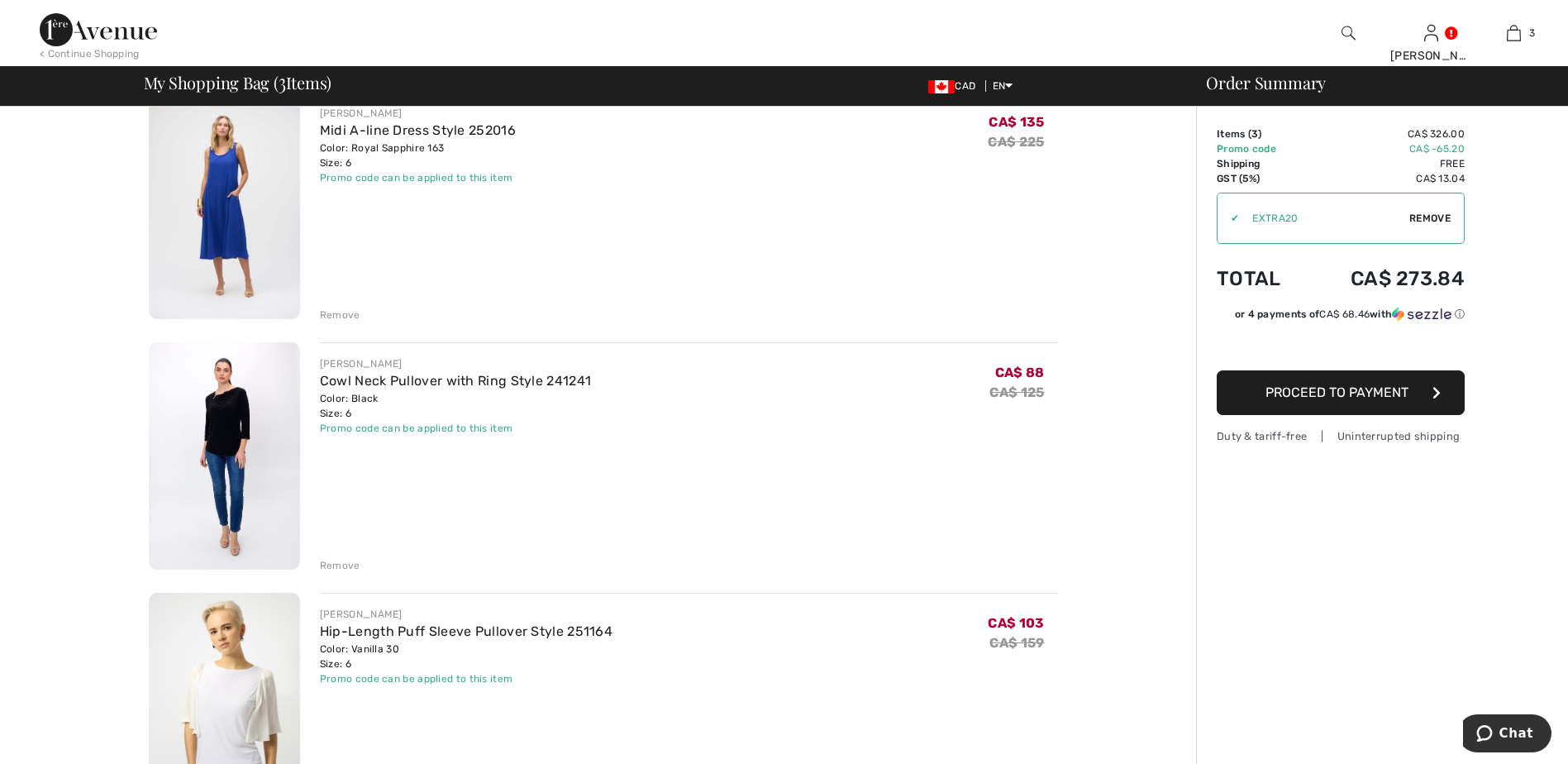
scroll to position [165, 0]
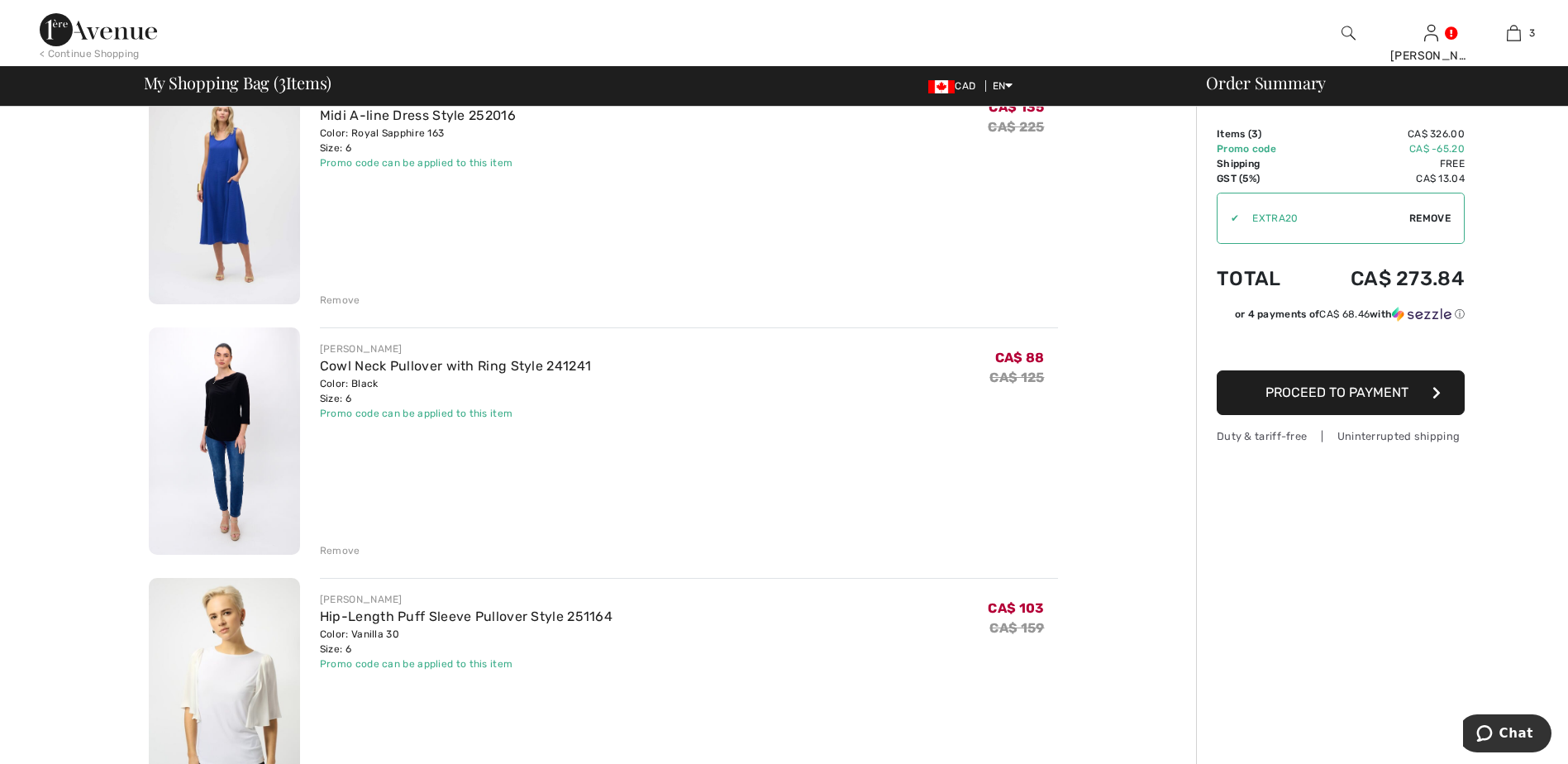
click at [335, 549] on div "Remove" at bounding box center [340, 550] width 41 height 15
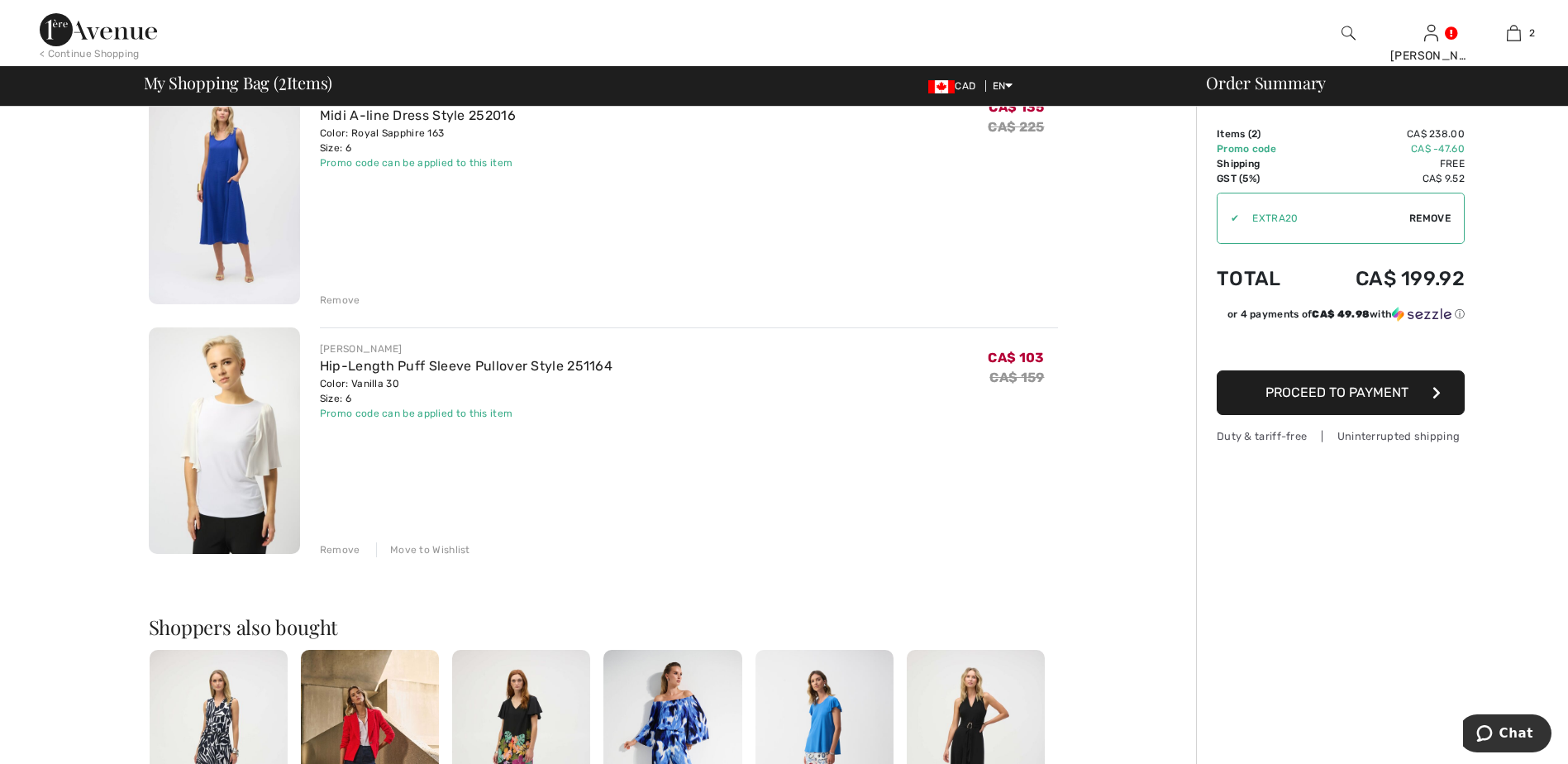
click at [1337, 391] on span "Proceed to Payment" at bounding box center [1336, 392] width 143 height 16
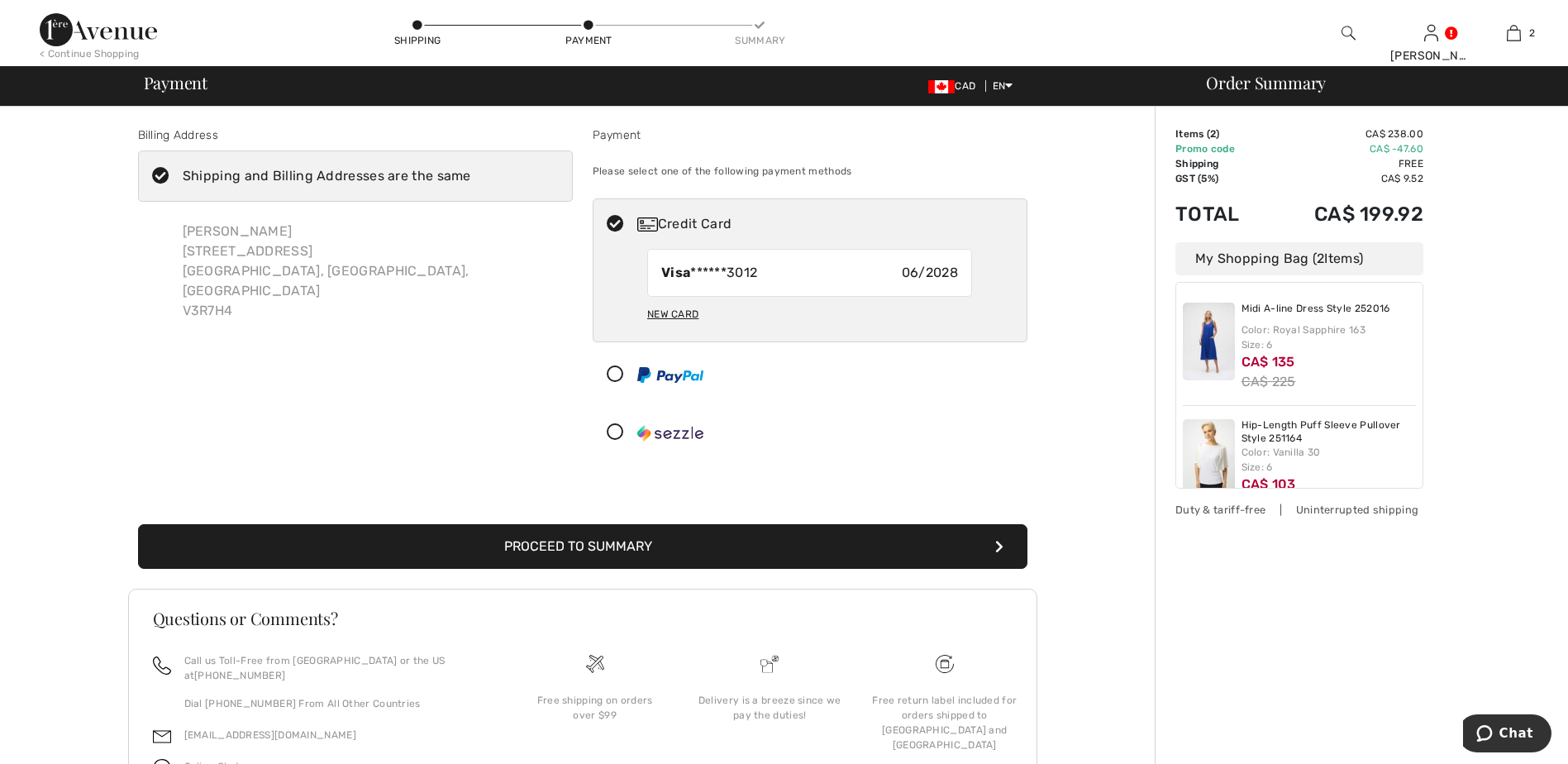
click at [559, 546] on button "Proceed to Summary" at bounding box center [582, 547] width 889 height 44
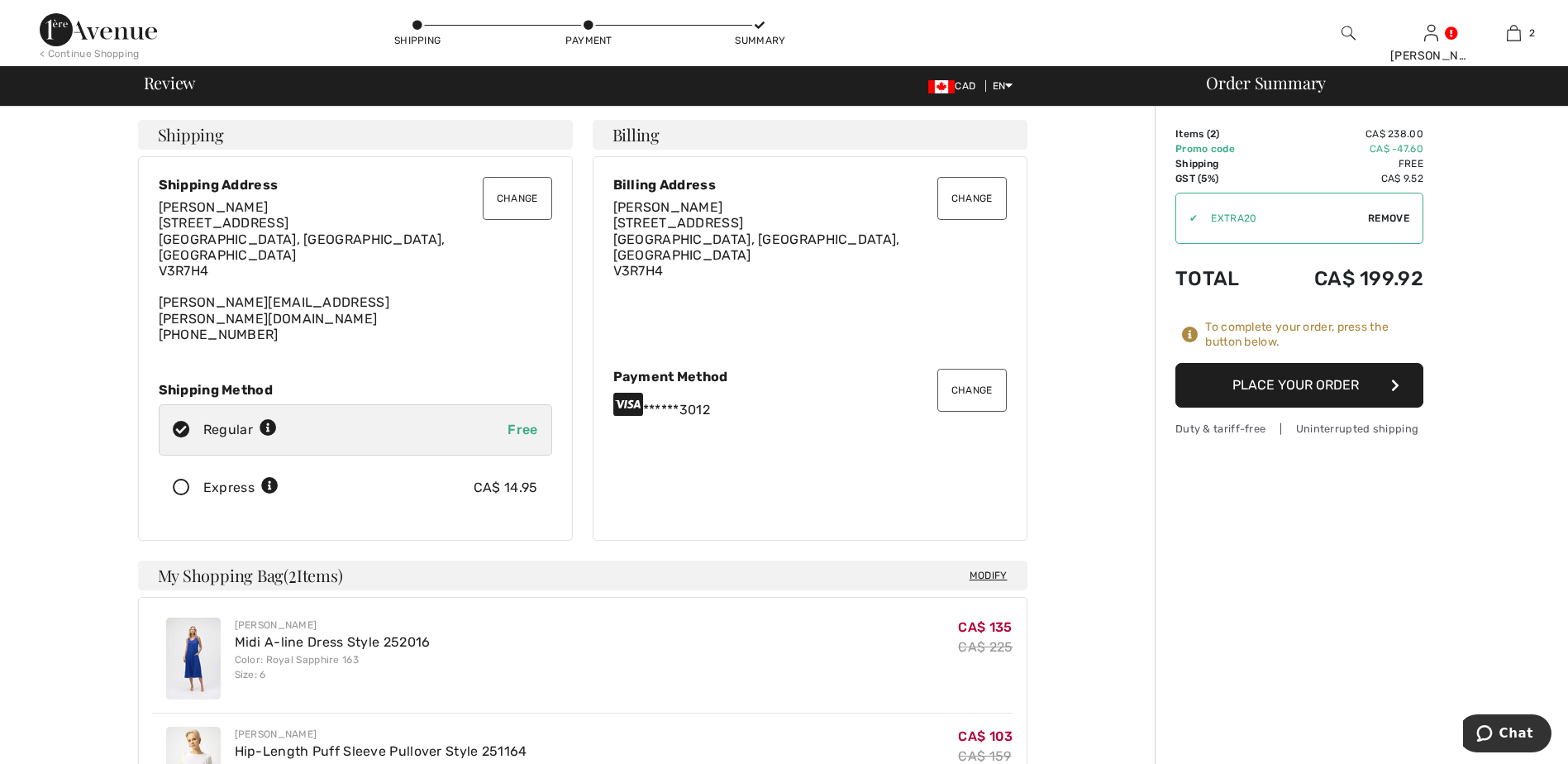
click at [1288, 379] on button "Place Your Order" at bounding box center [1299, 385] width 248 height 44
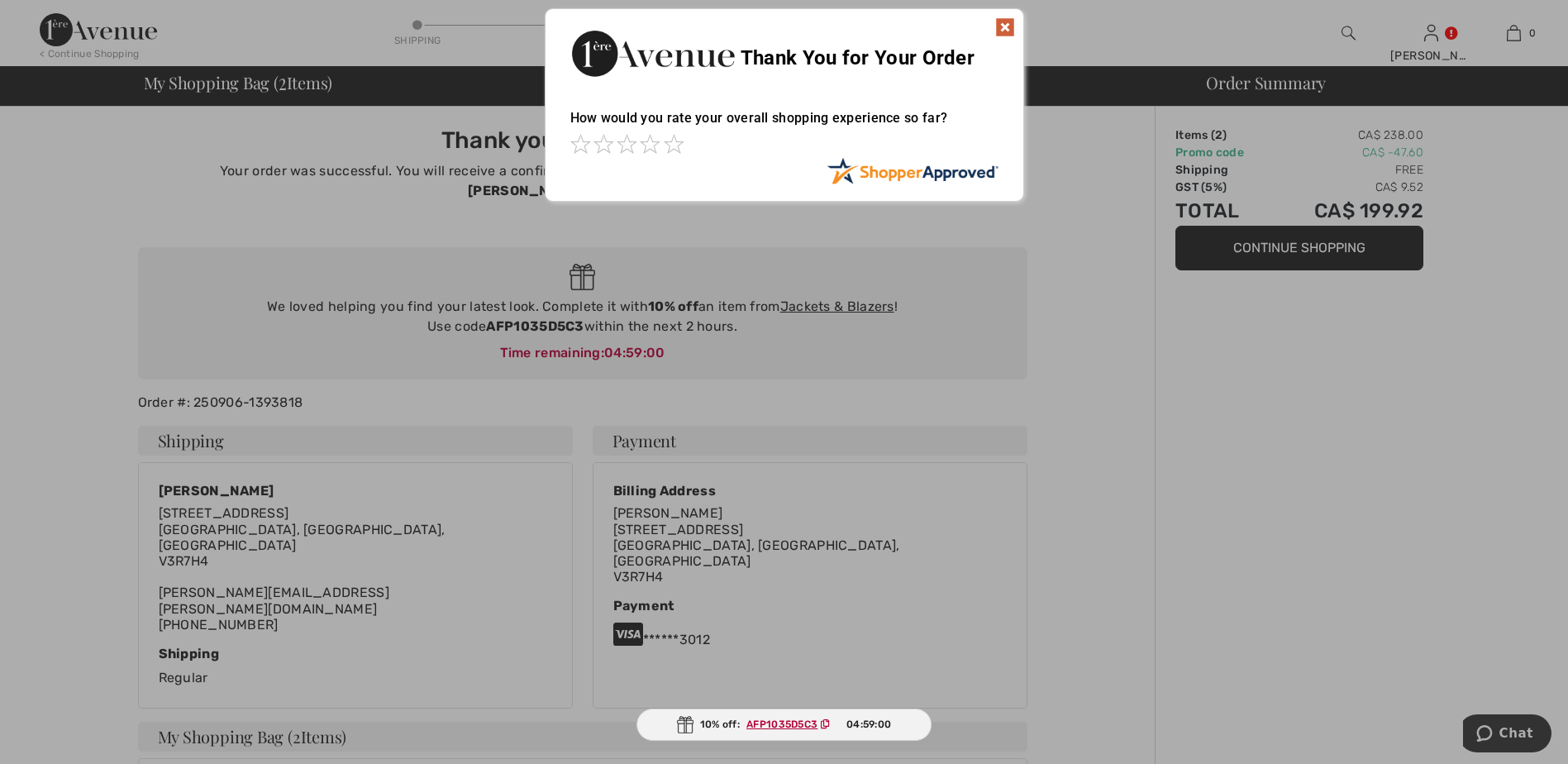
click at [1001, 22] on img at bounding box center [1005, 28] width 20 height 20
